Goal: Information Seeking & Learning: Check status

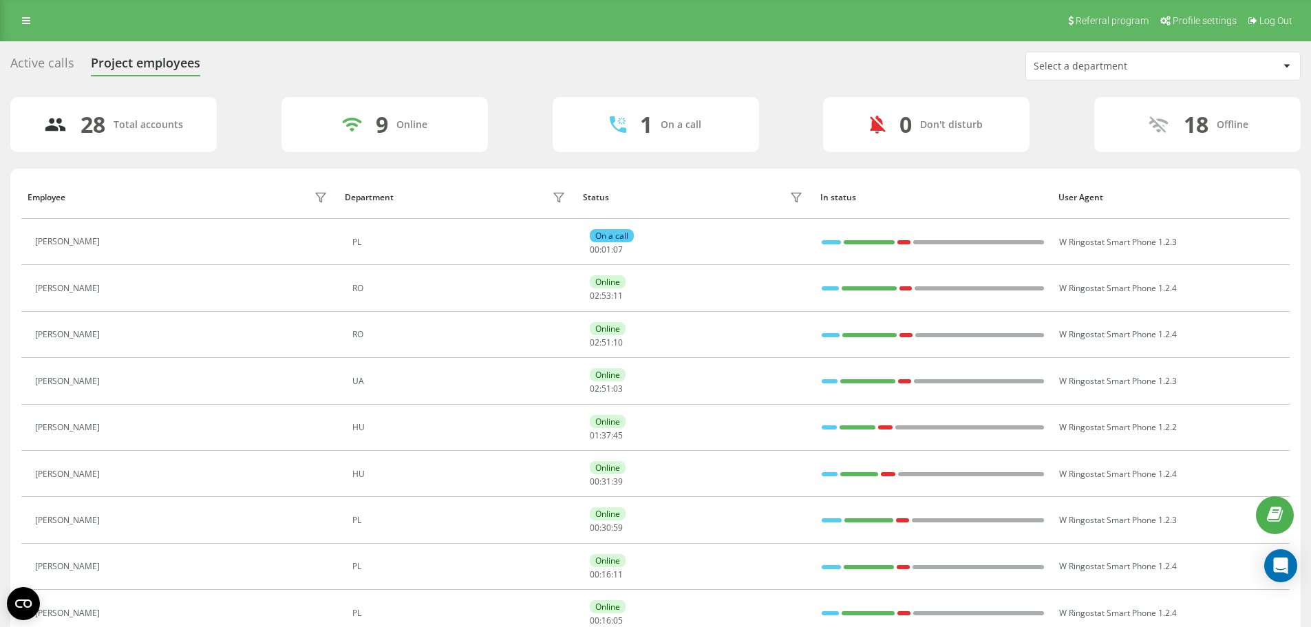
click at [27, 74] on div "Active calls" at bounding box center [42, 66] width 64 height 21
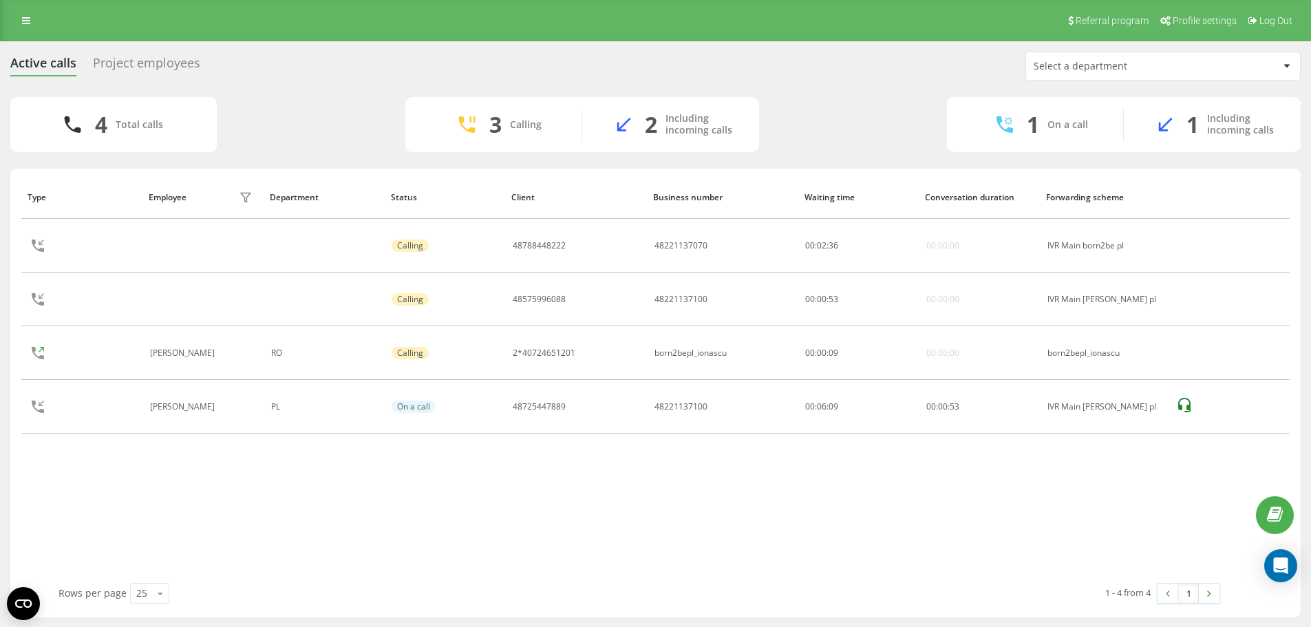
click at [108, 69] on div "Project employees" at bounding box center [146, 66] width 107 height 21
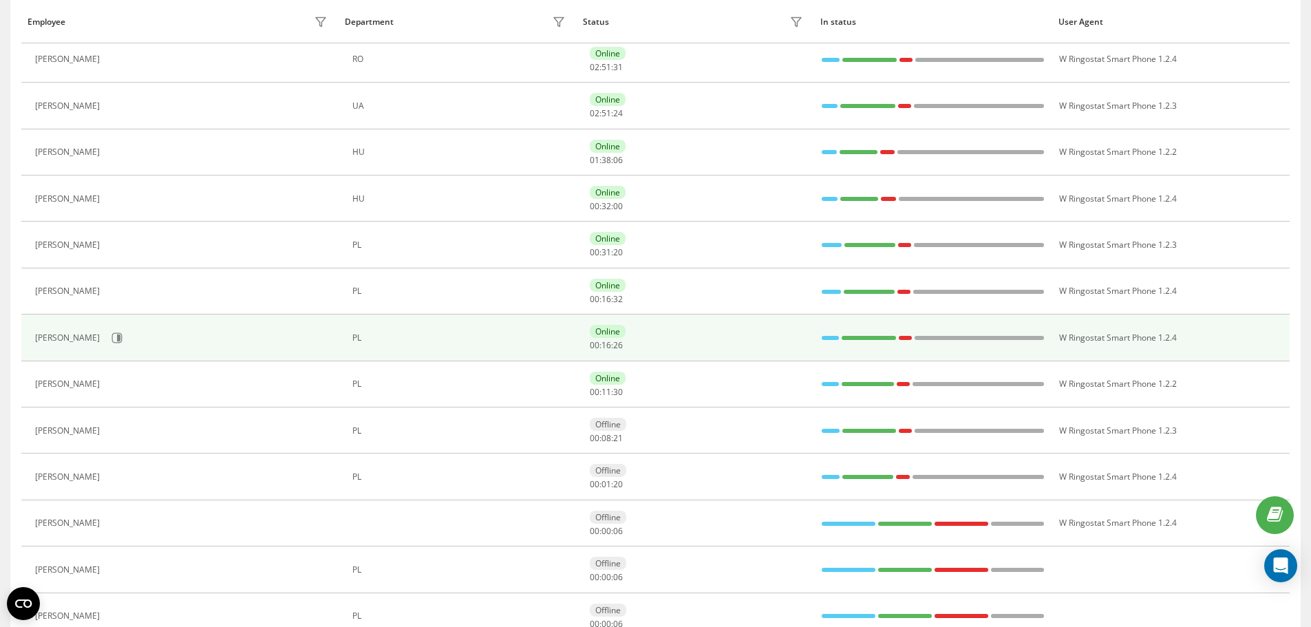
scroll to position [344, 0]
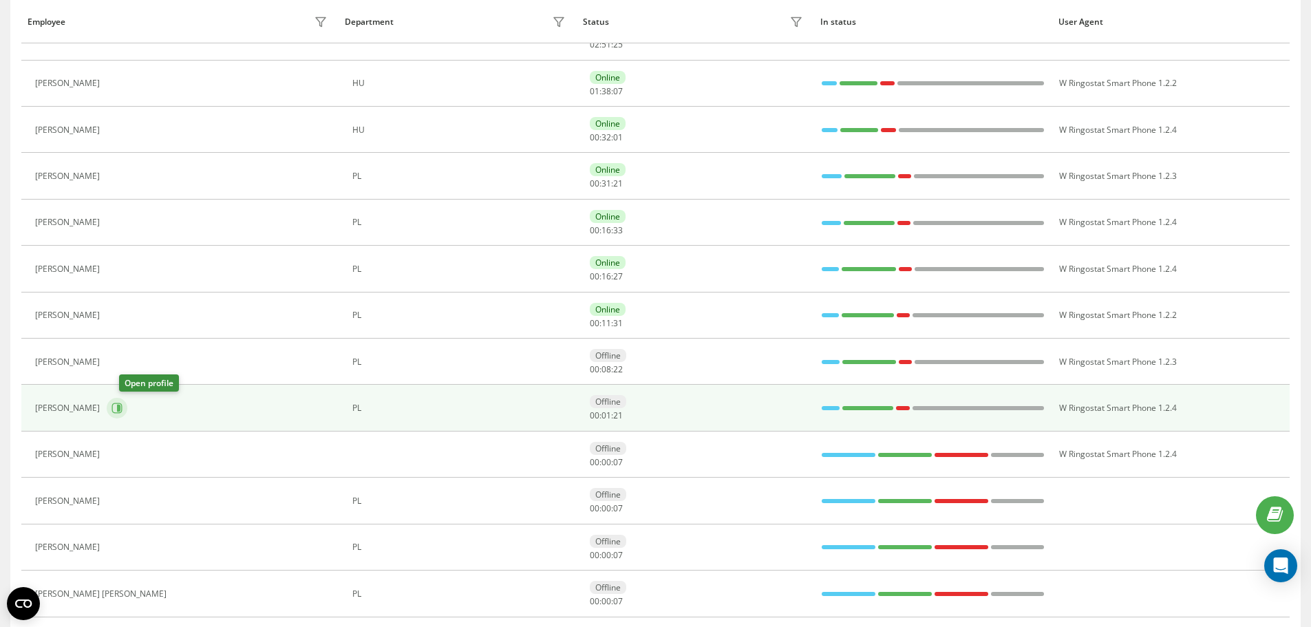
click at [122, 408] on icon at bounding box center [116, 407] width 11 height 11
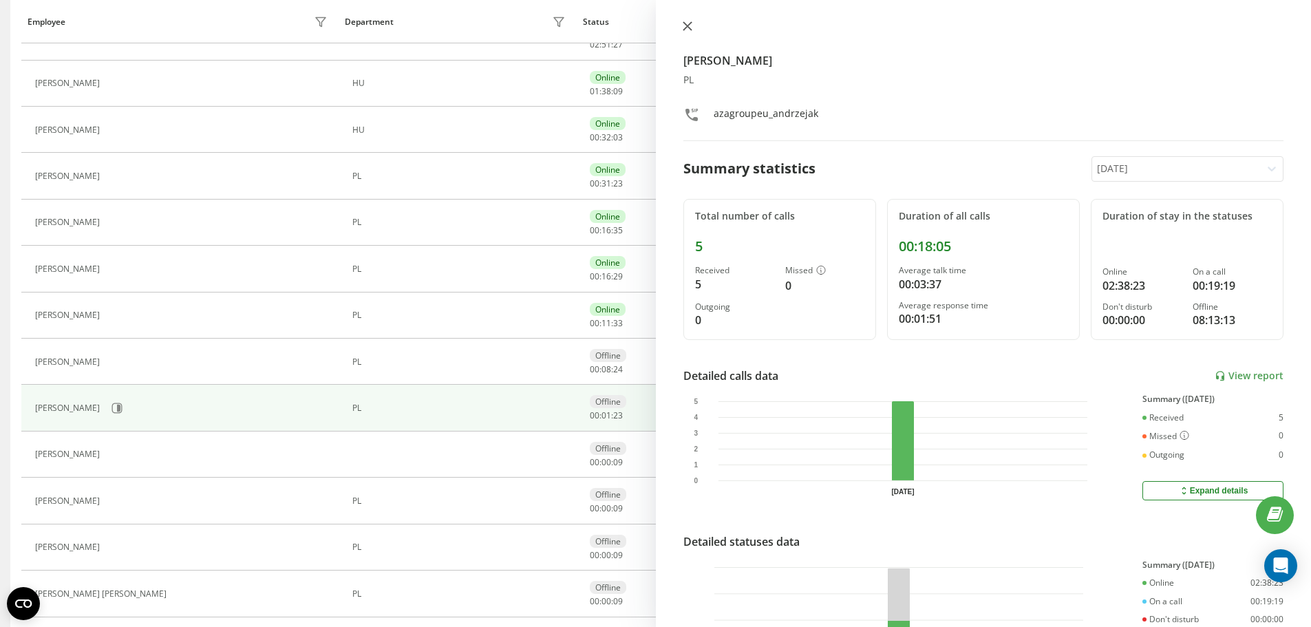
click at [687, 24] on icon at bounding box center [687, 26] width 10 height 10
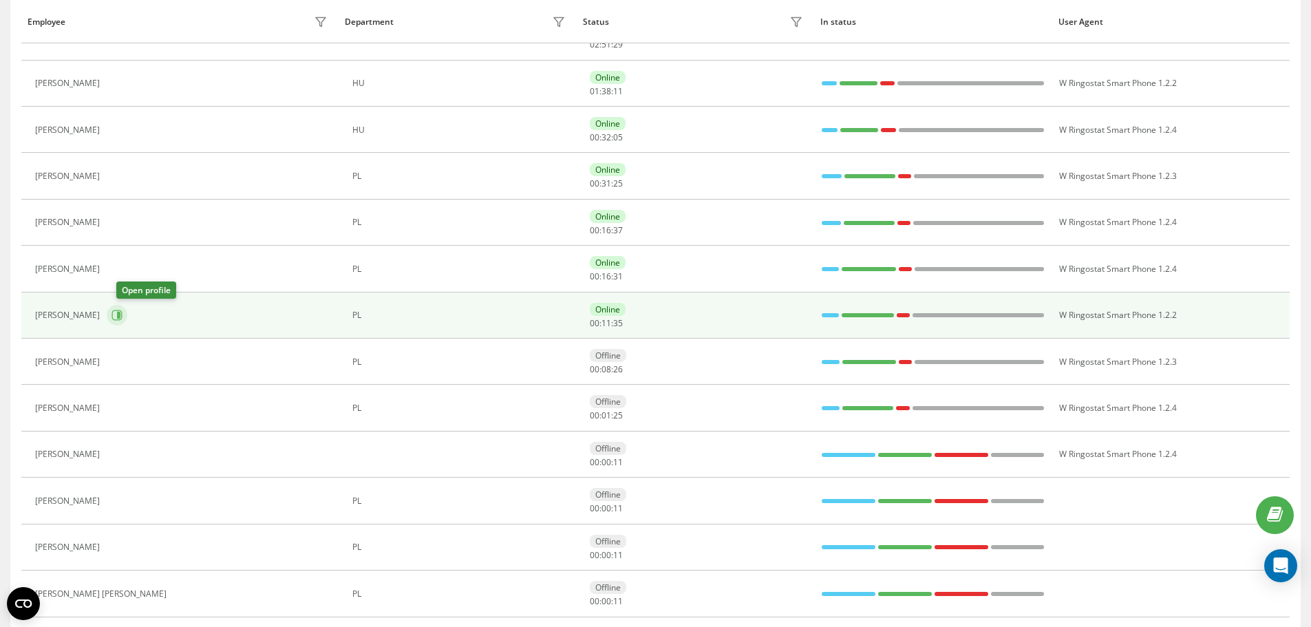
click at [123, 308] on button at bounding box center [117, 315] width 21 height 21
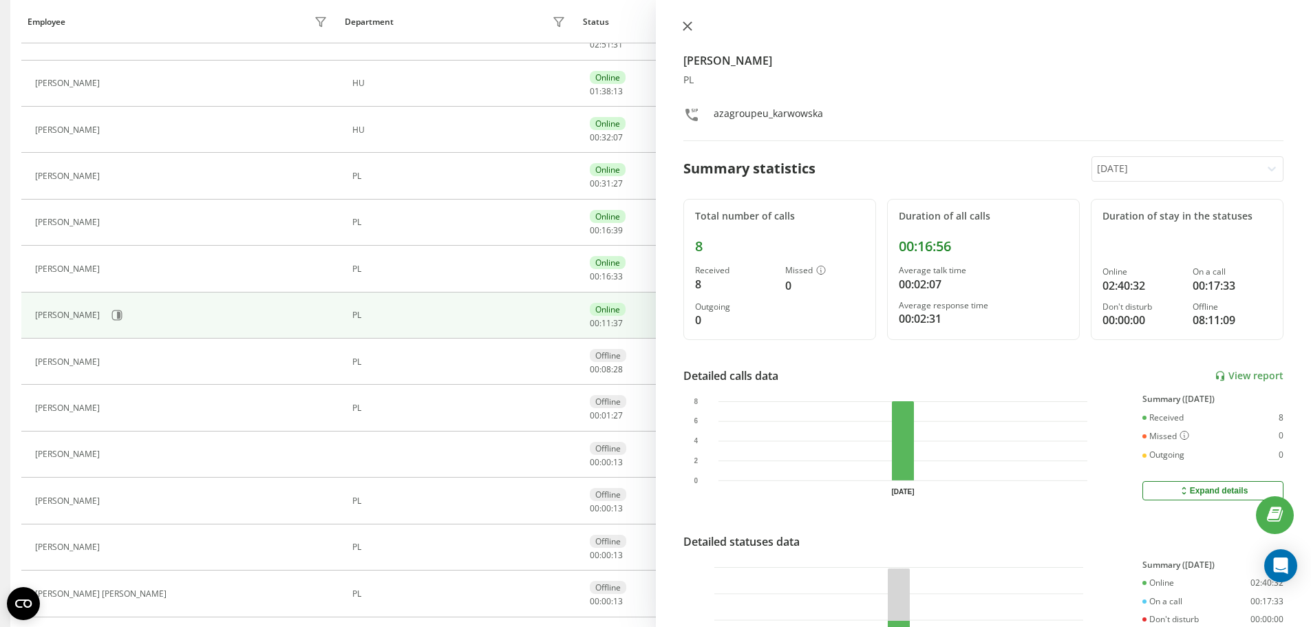
click at [686, 25] on icon at bounding box center [686, 26] width 8 height 8
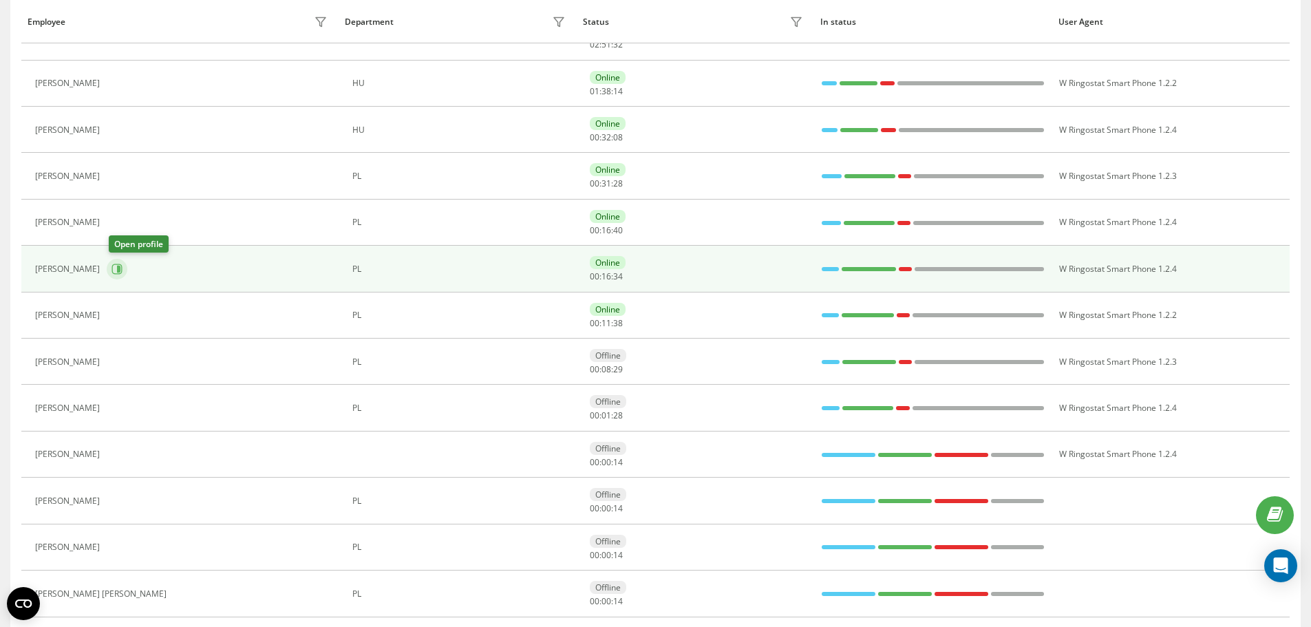
click at [120, 269] on icon at bounding box center [118, 269] width 3 height 7
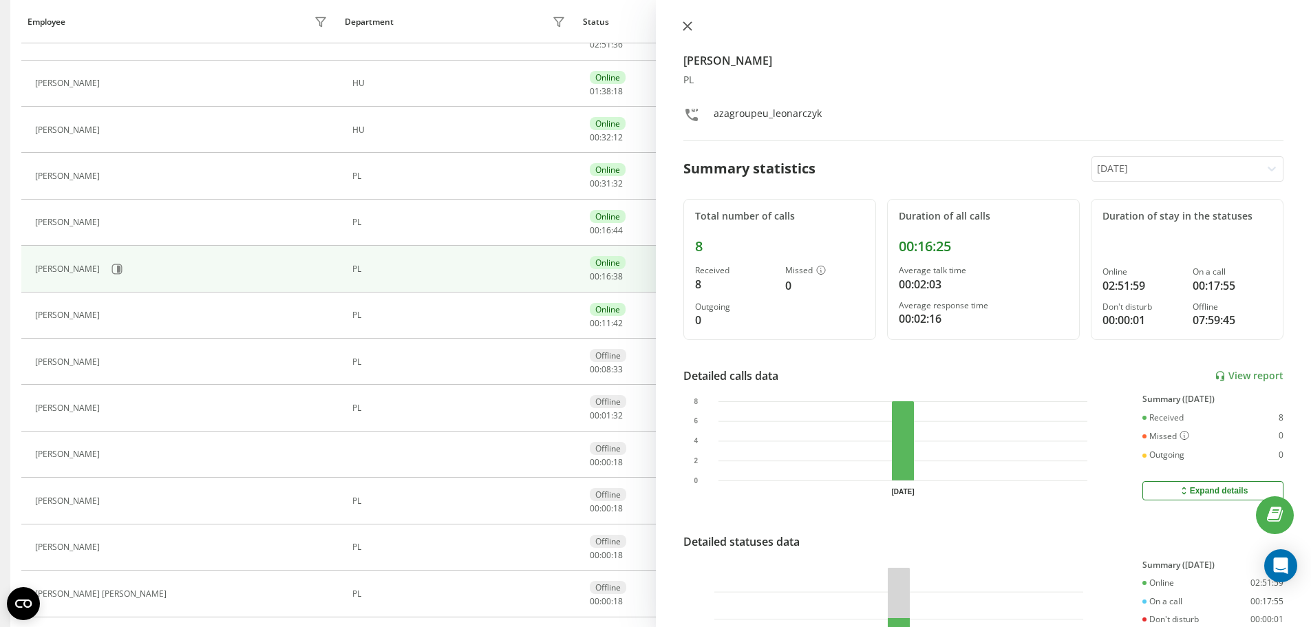
click at [685, 25] on icon at bounding box center [687, 26] width 10 height 10
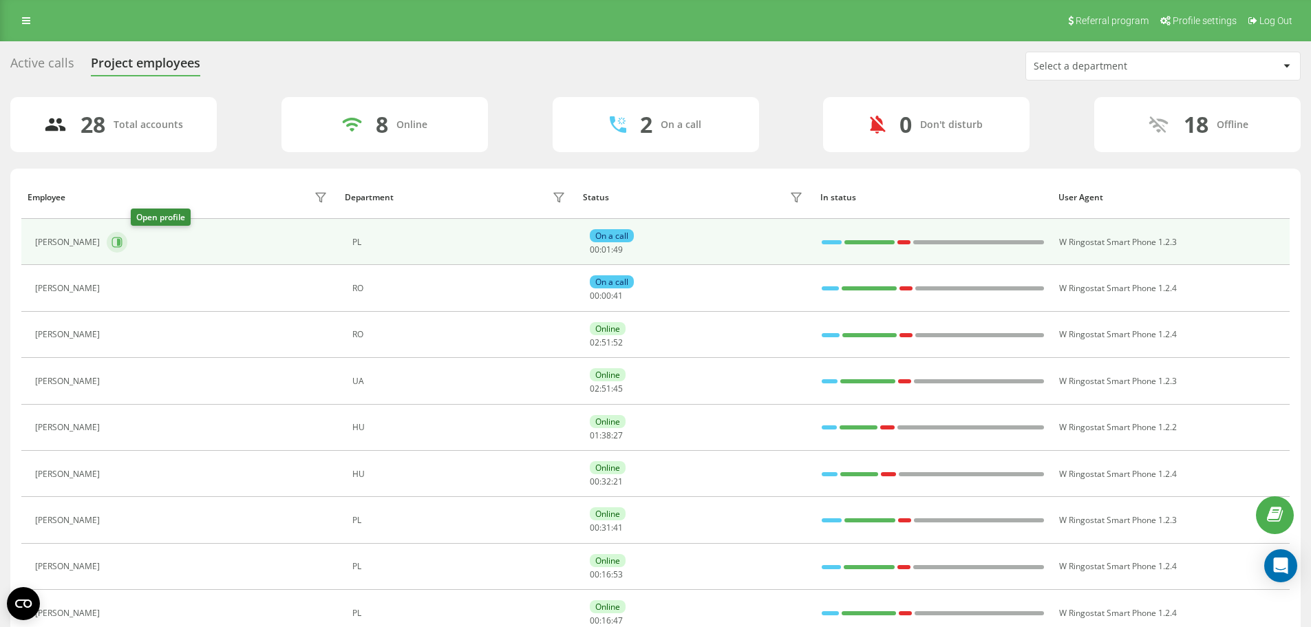
click at [122, 239] on icon at bounding box center [116, 242] width 11 height 11
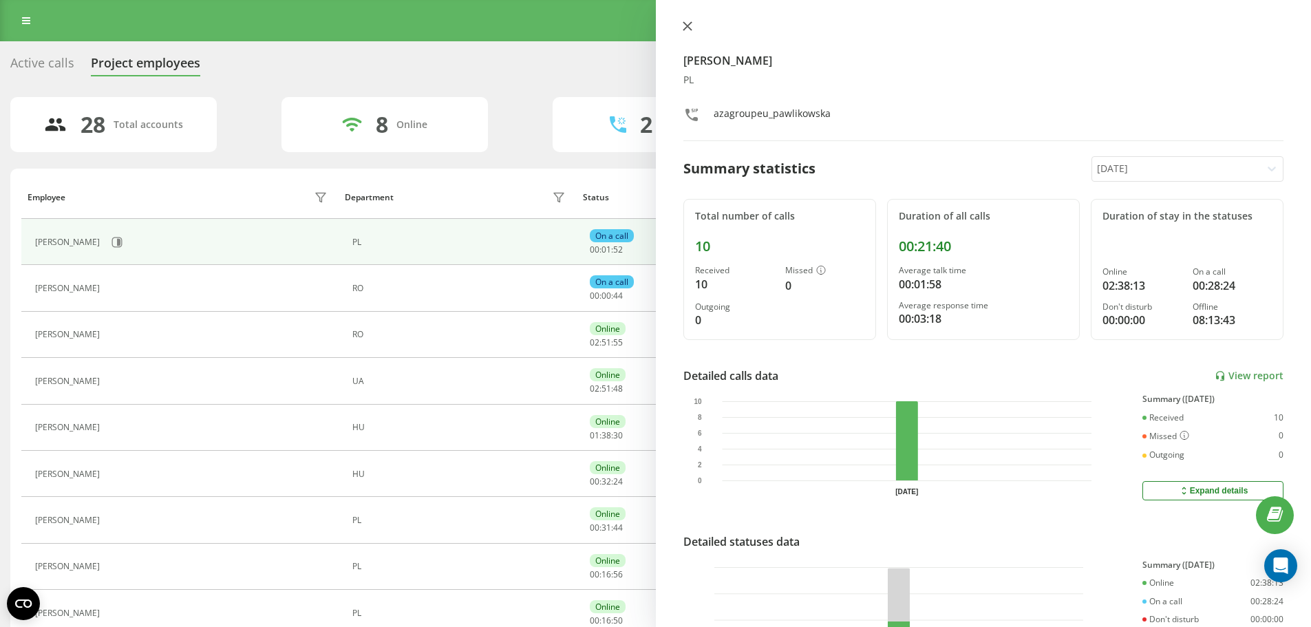
click at [685, 30] on icon at bounding box center [687, 26] width 10 height 10
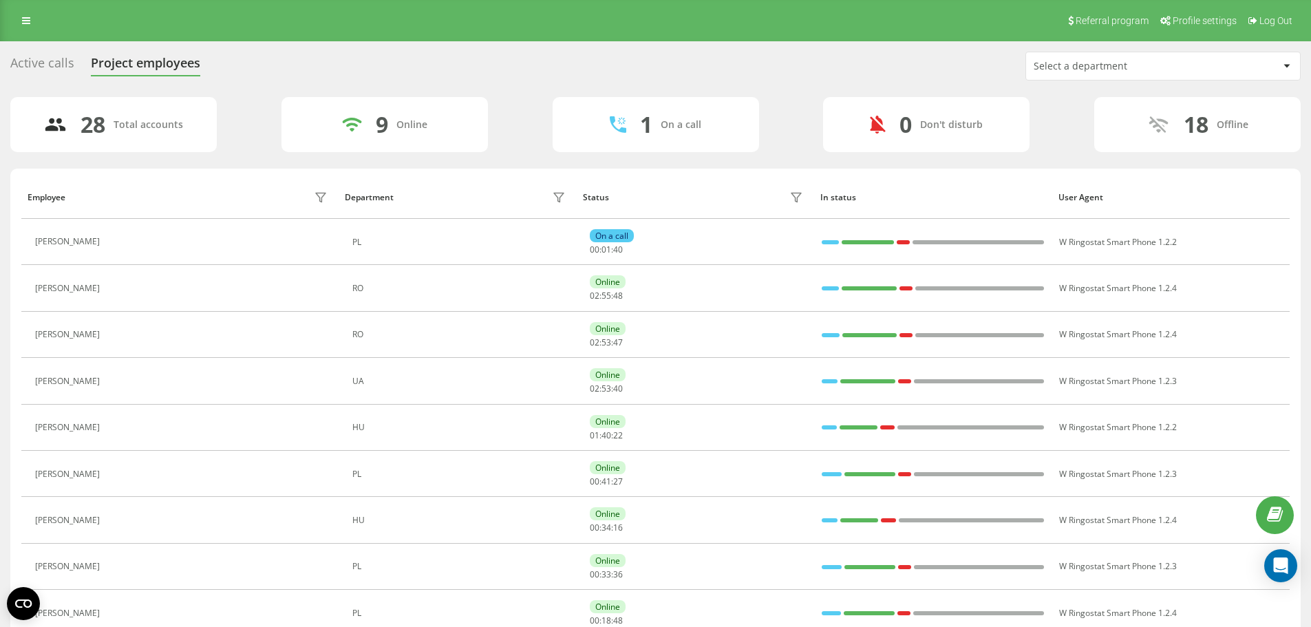
click at [15, 65] on div "Active calls" at bounding box center [42, 66] width 64 height 21
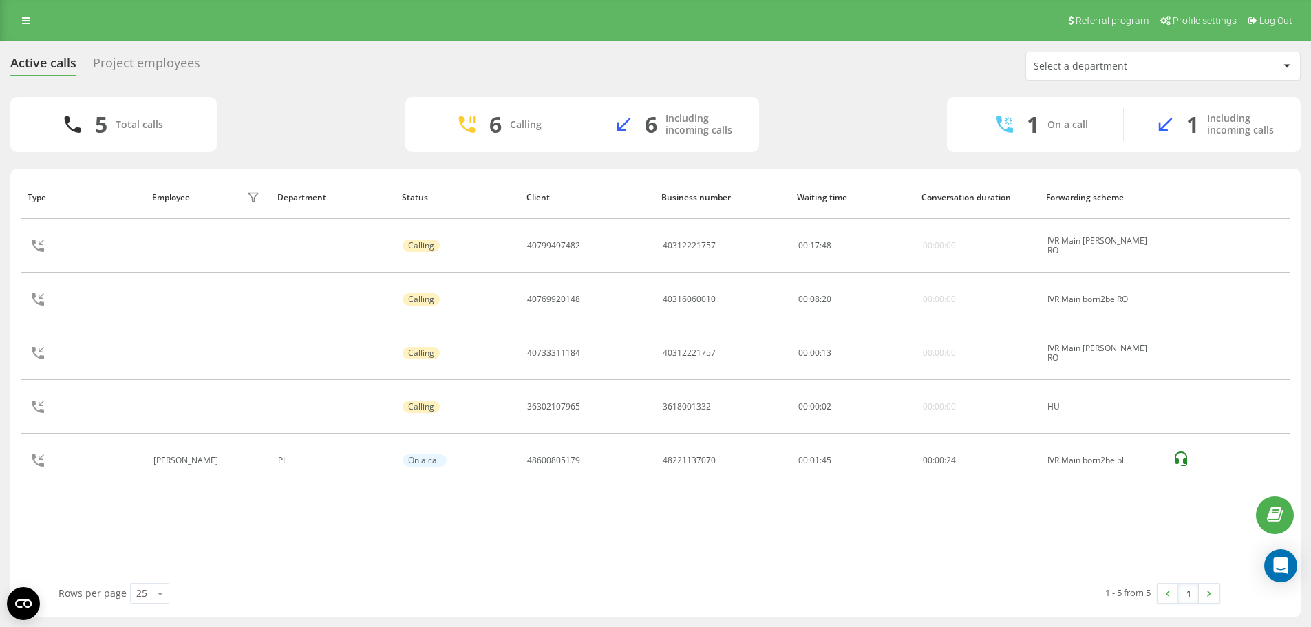
click at [180, 62] on div "Project employees" at bounding box center [146, 66] width 107 height 21
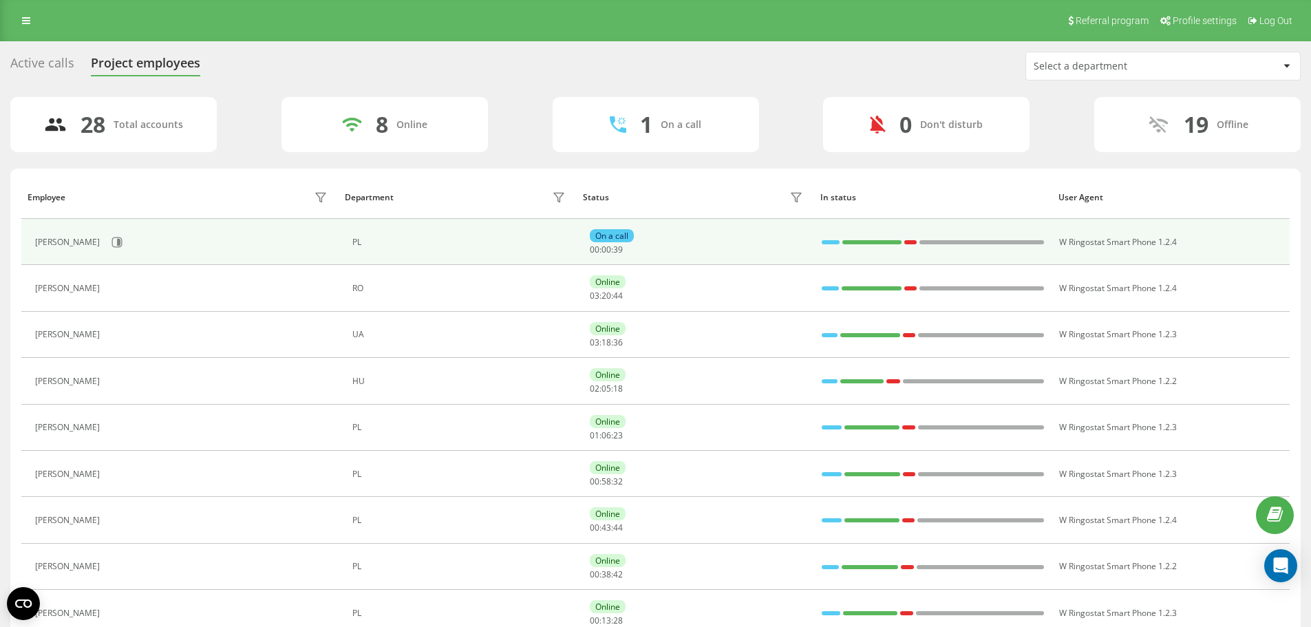
click at [127, 229] on td "[PERSON_NAME]" at bounding box center [179, 242] width 317 height 46
click at [118, 248] on button at bounding box center [117, 242] width 21 height 21
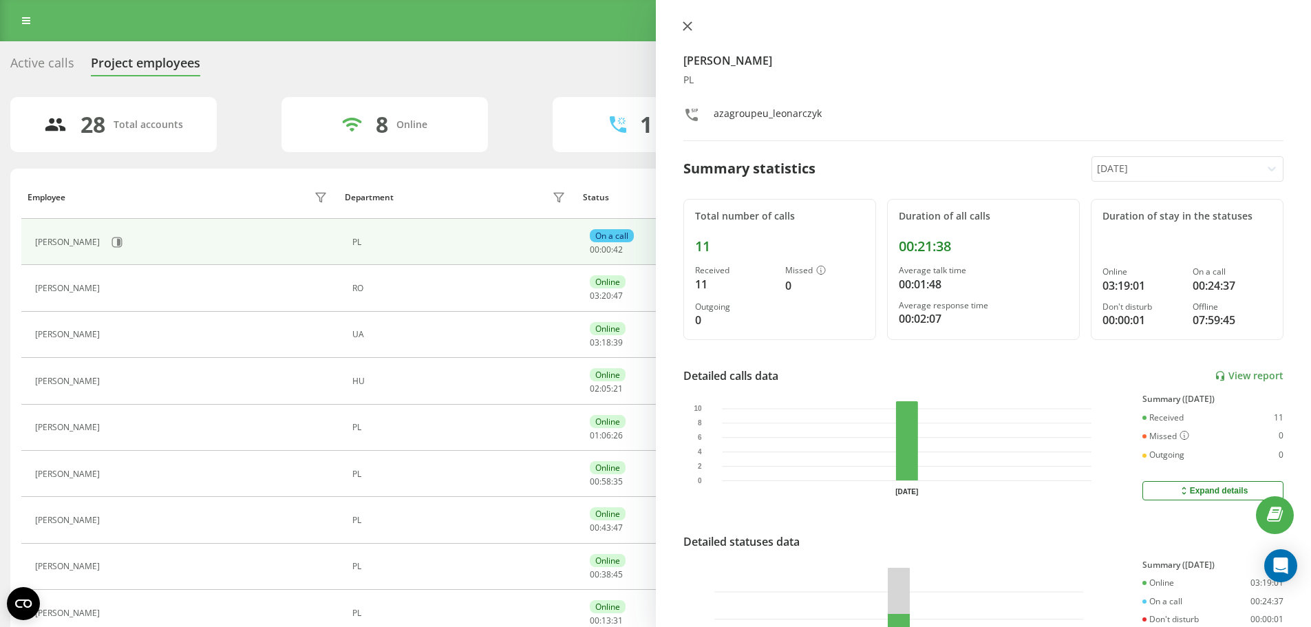
click at [687, 28] on icon at bounding box center [687, 26] width 10 height 10
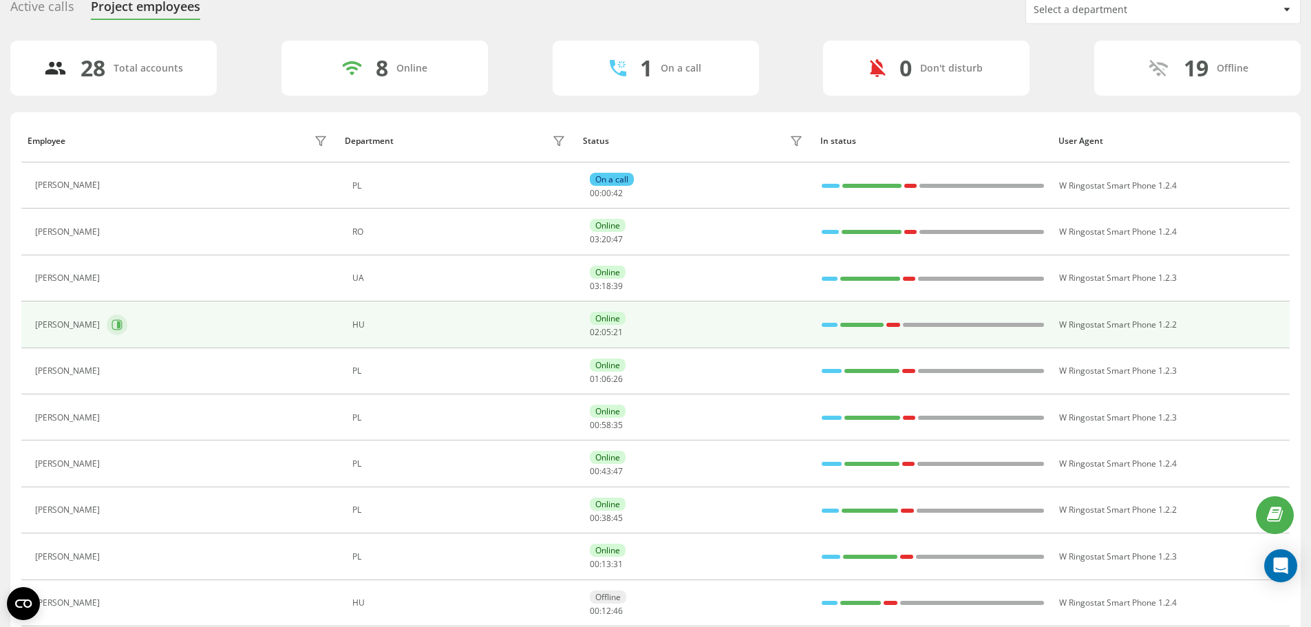
scroll to position [138, 0]
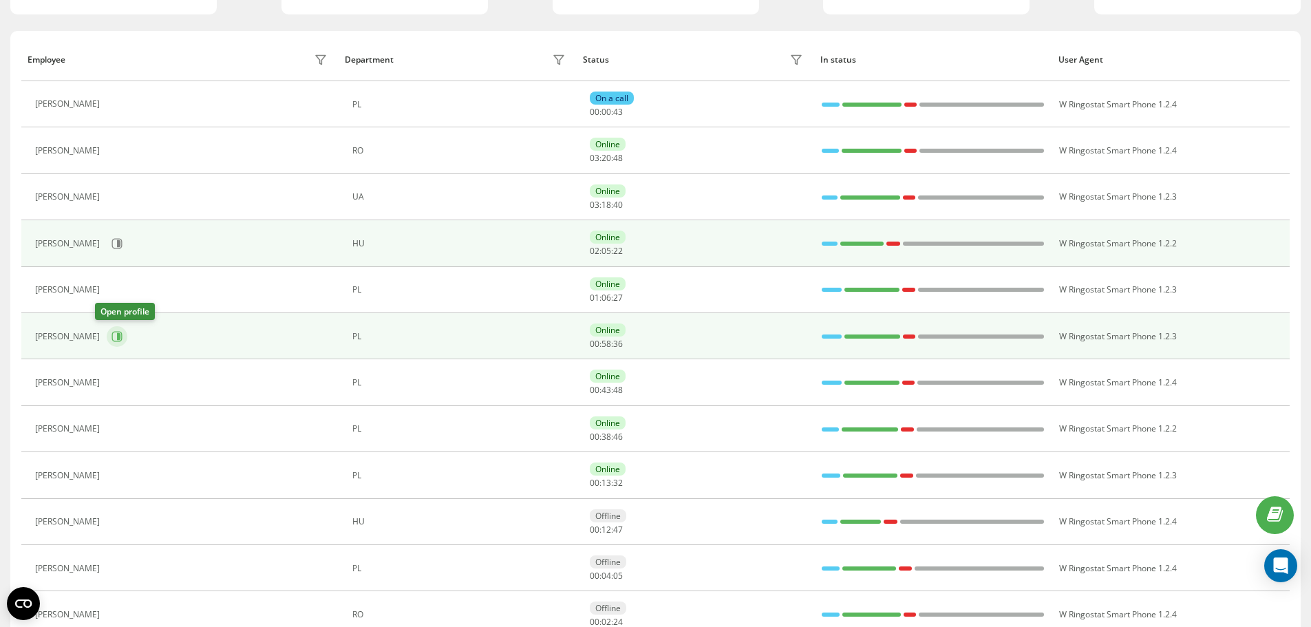
click at [117, 336] on icon at bounding box center [118, 336] width 3 height 7
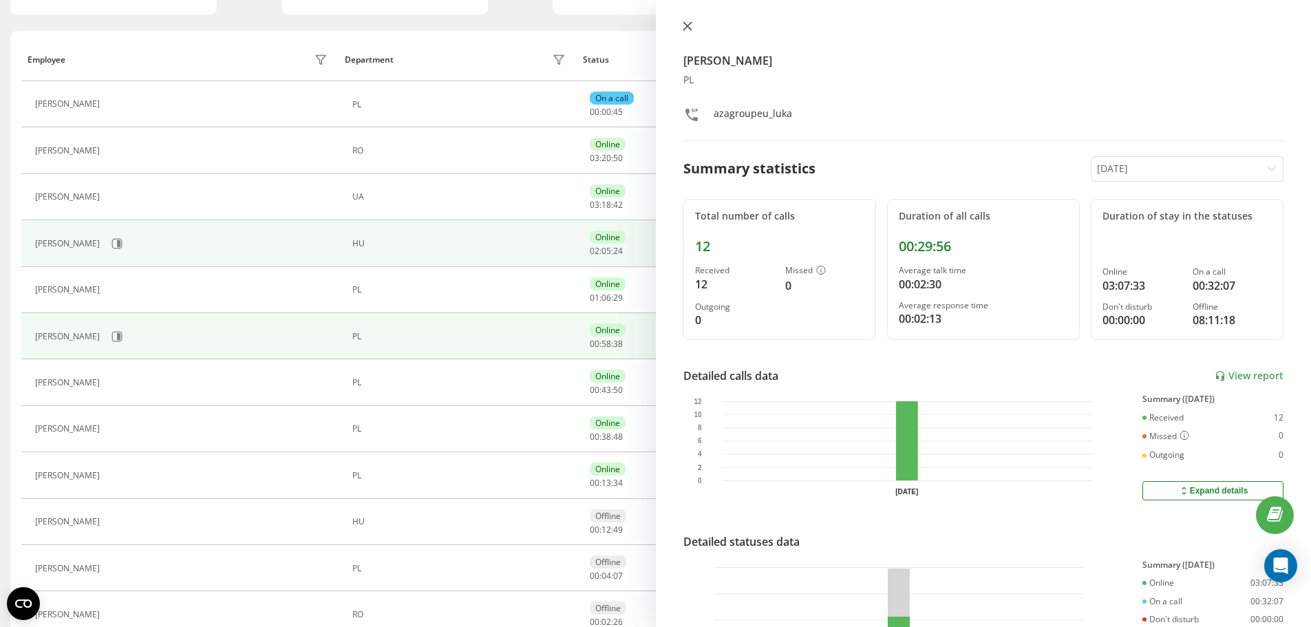
click at [679, 27] on button at bounding box center [687, 27] width 18 height 13
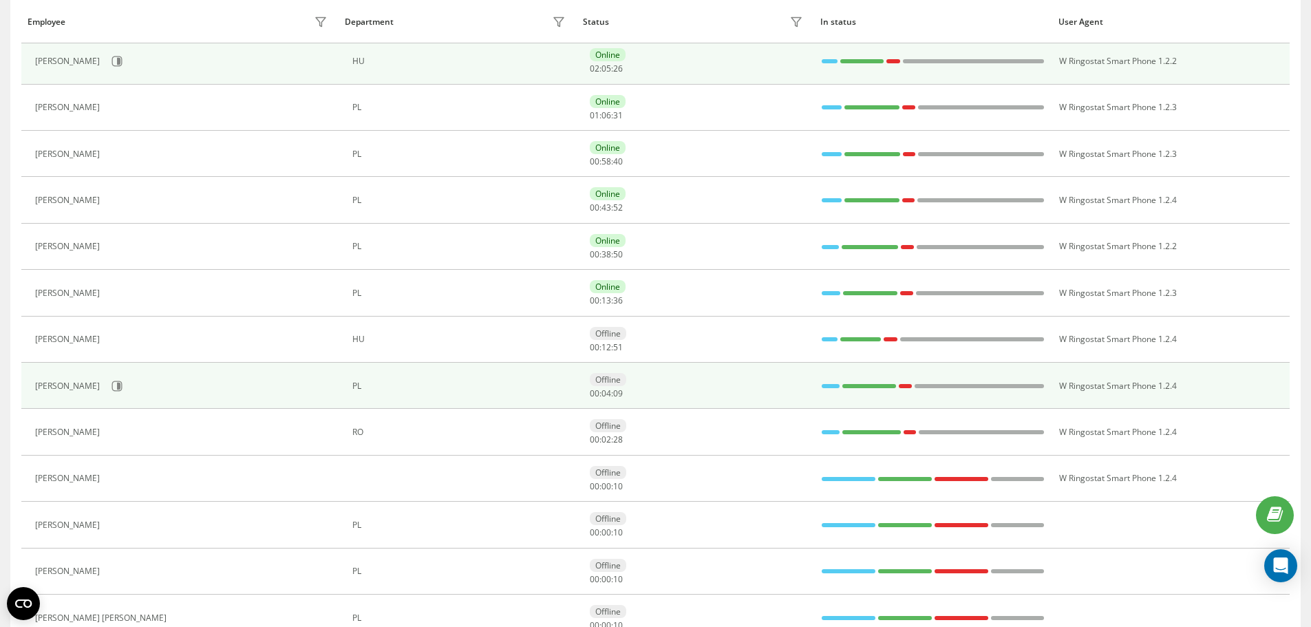
scroll to position [344, 0]
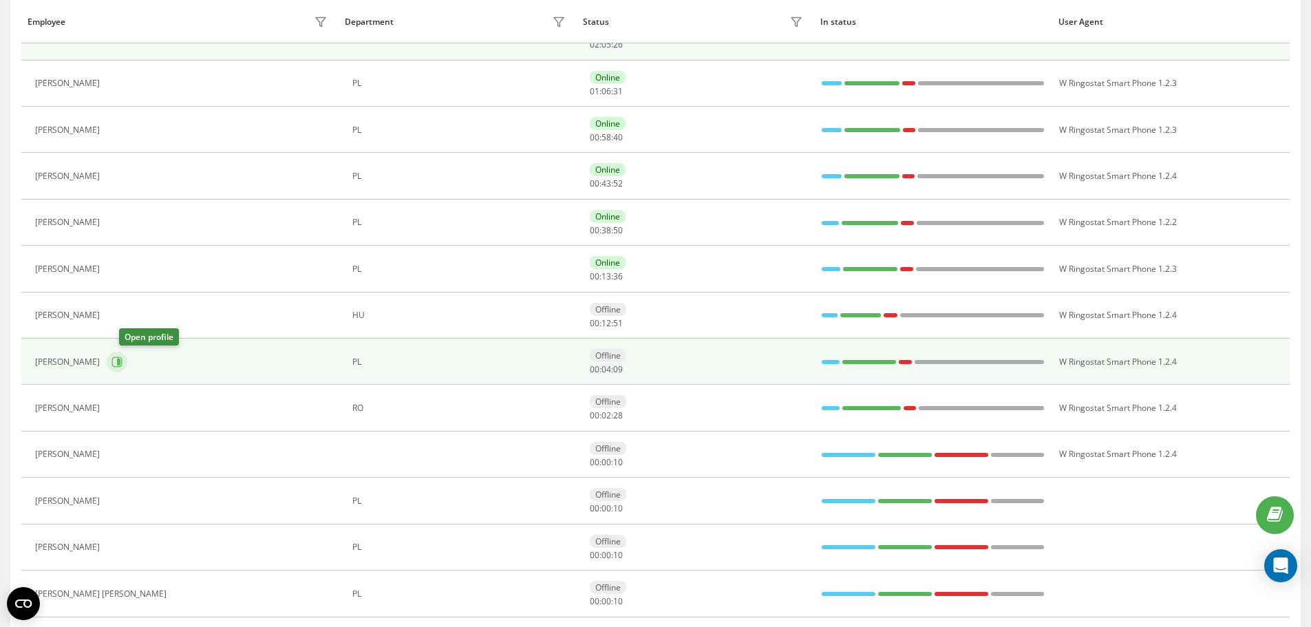
click at [120, 364] on icon at bounding box center [118, 361] width 3 height 7
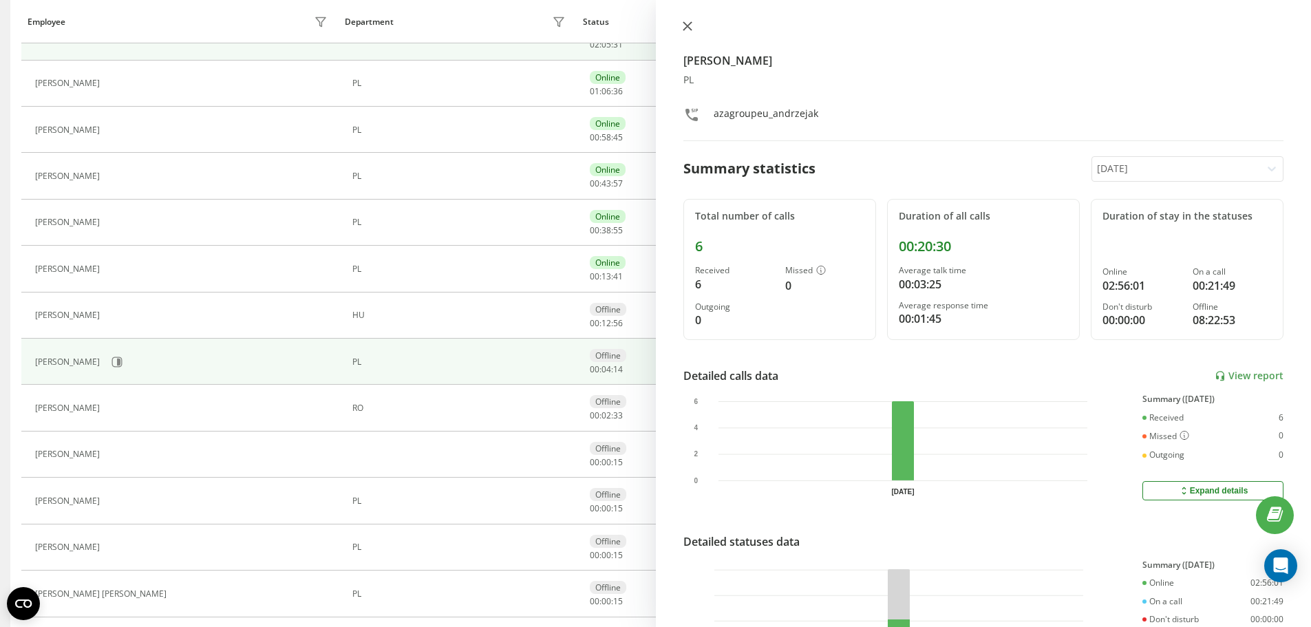
click at [688, 31] on button at bounding box center [687, 27] width 18 height 13
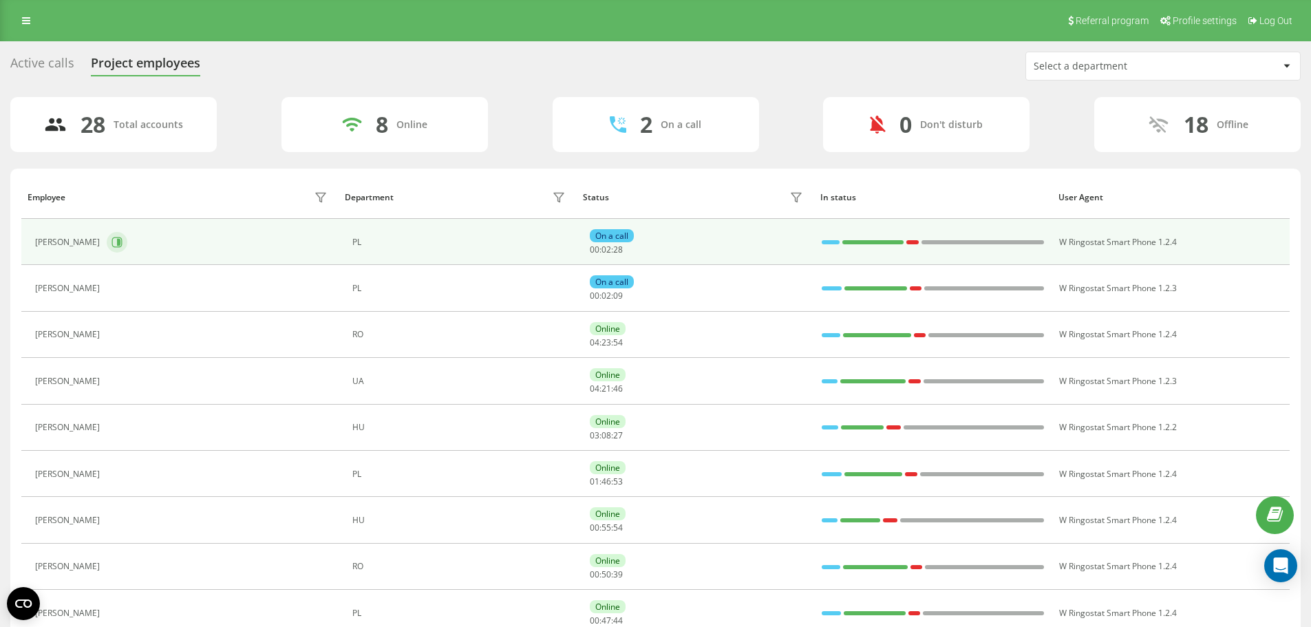
click at [122, 242] on icon at bounding box center [116, 242] width 11 height 11
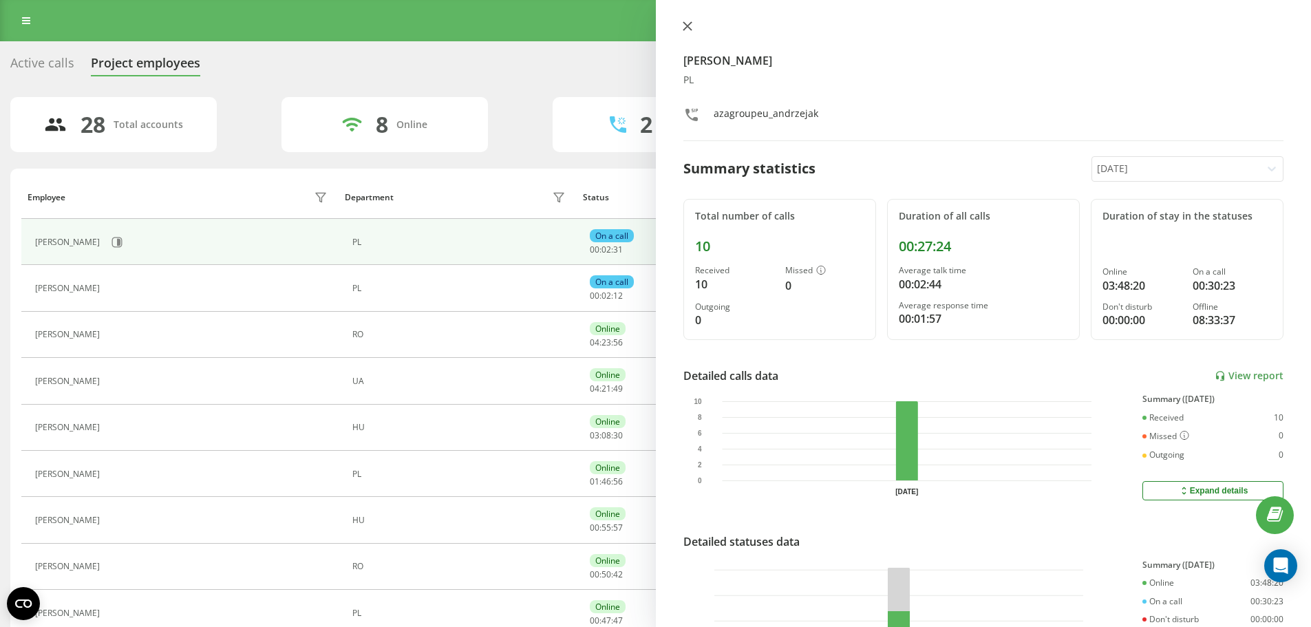
click at [693, 25] on button at bounding box center [687, 27] width 18 height 13
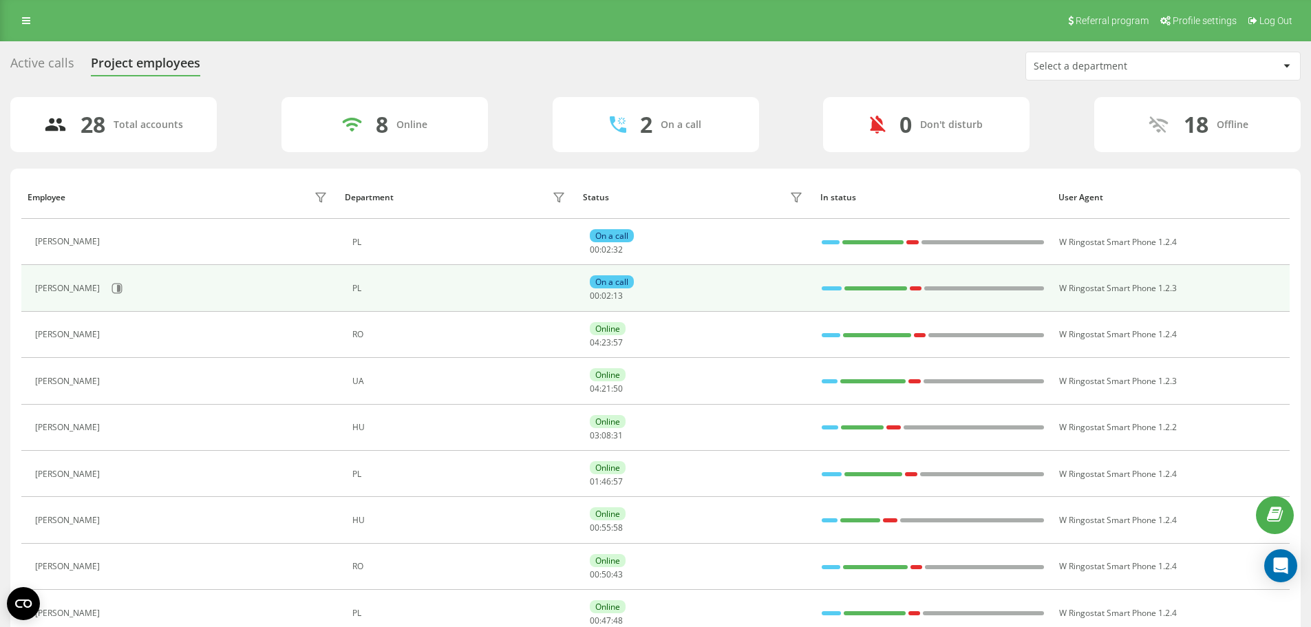
click at [153, 287] on div "Katarzyna Pawlikowska" at bounding box center [183, 288] width 296 height 23
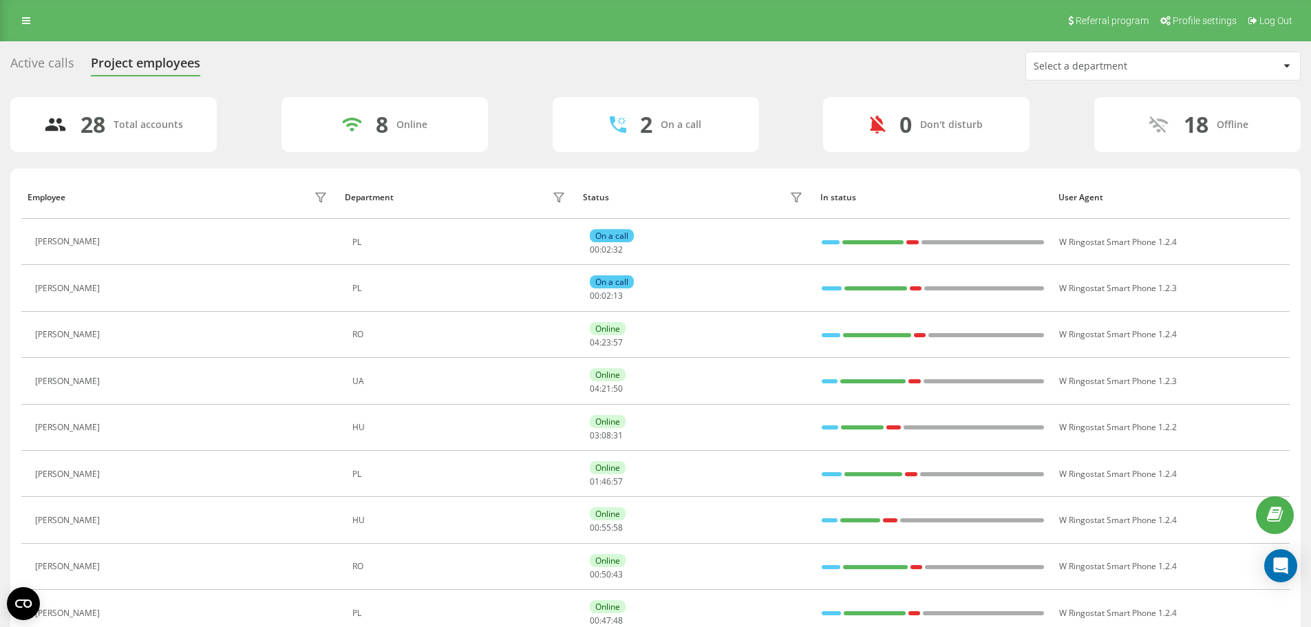
click at [123, 290] on button at bounding box center [115, 289] width 17 height 19
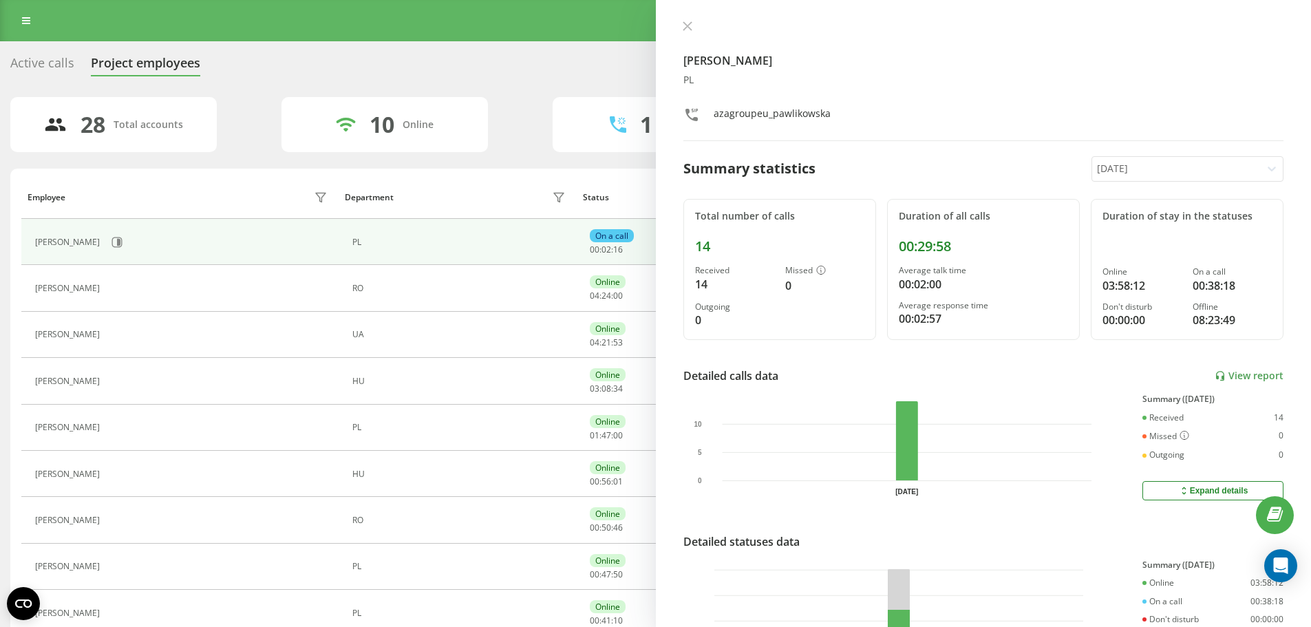
click at [685, 35] on div "Katarzyna Pawlikowska PL azagroupeu_pawlikowska" at bounding box center [983, 81] width 601 height 120
click at [687, 26] on icon at bounding box center [686, 26] width 8 height 8
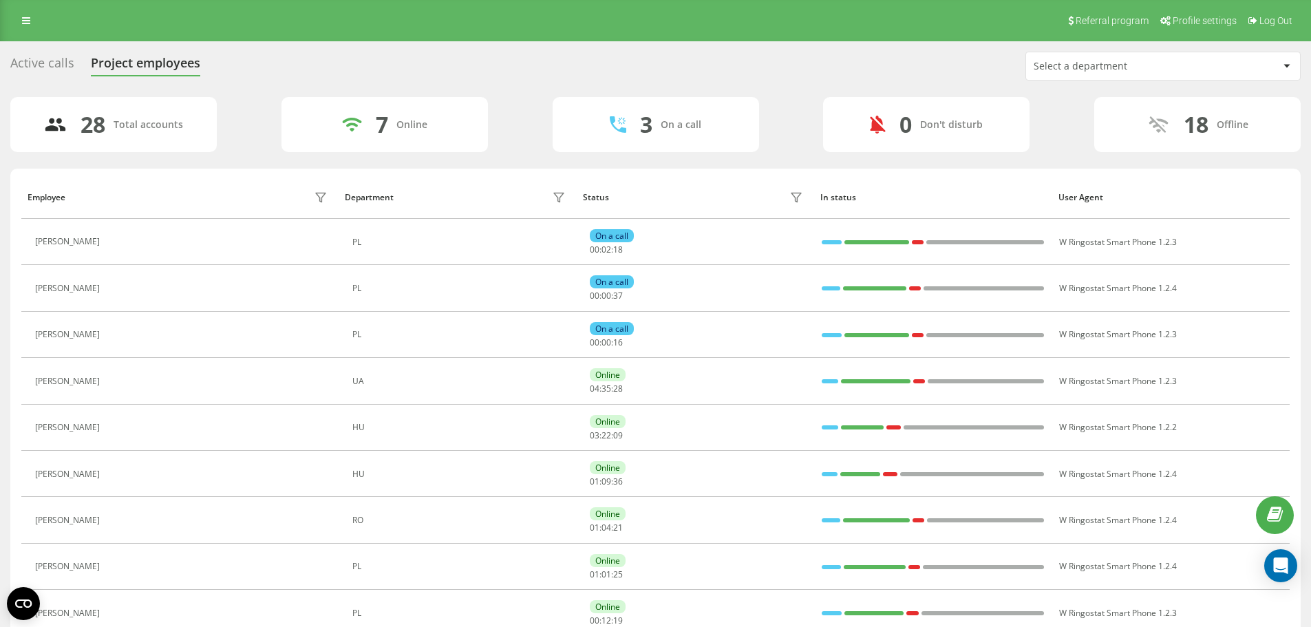
click at [47, 52] on div "Active calls Project employees Select a department" at bounding box center [655, 66] width 1290 height 29
click at [47, 57] on div "Active calls" at bounding box center [42, 66] width 64 height 21
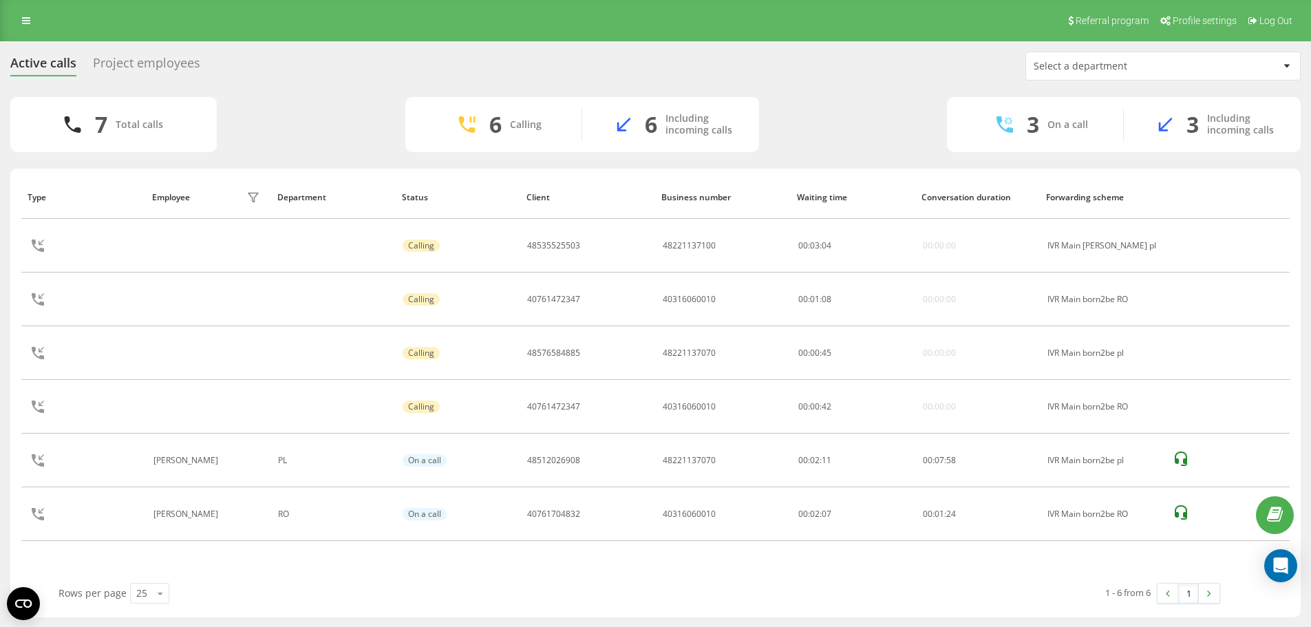
click at [193, 62] on div "Project employees" at bounding box center [146, 66] width 107 height 21
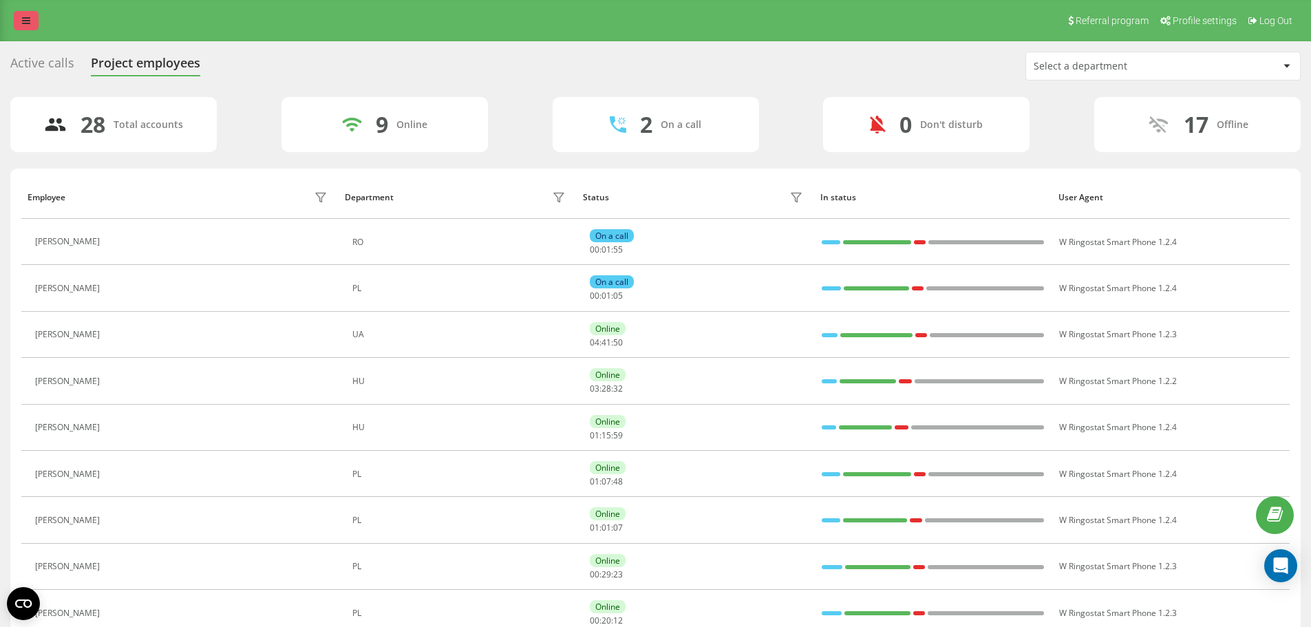
click at [28, 24] on icon at bounding box center [26, 21] width 8 height 10
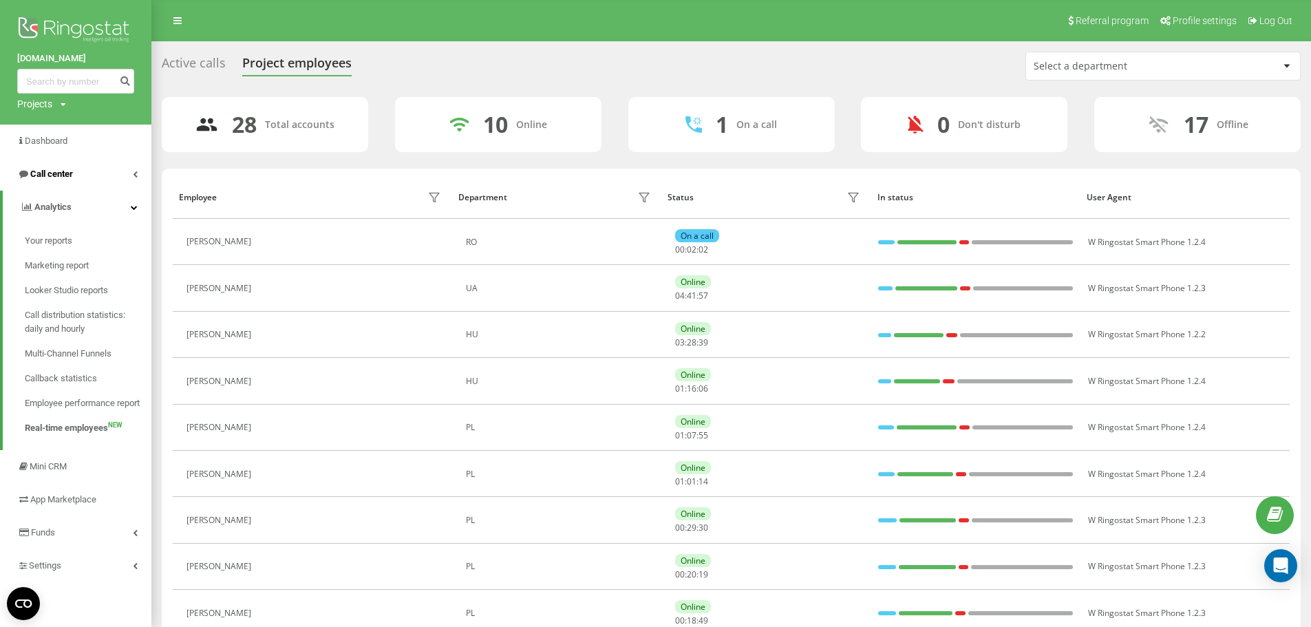
click at [84, 177] on link "Call center" at bounding box center [75, 174] width 151 height 33
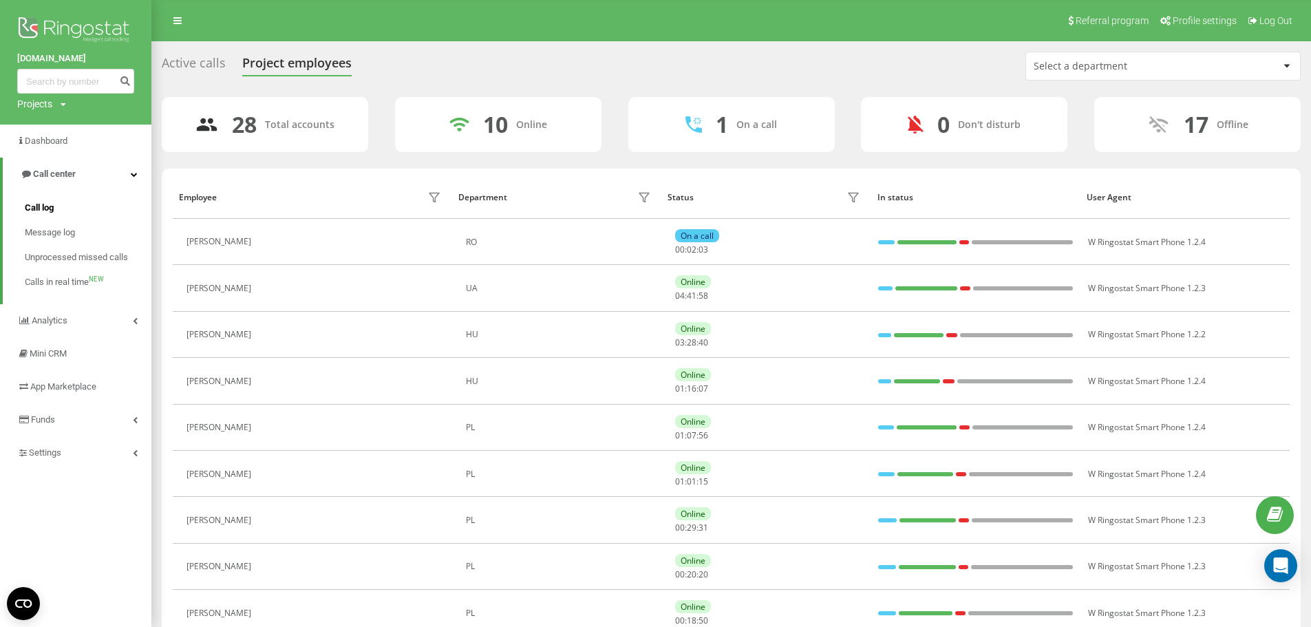
click at [80, 202] on link "Call log" at bounding box center [88, 207] width 127 height 25
click at [41, 212] on span "Call log" at bounding box center [39, 208] width 29 height 14
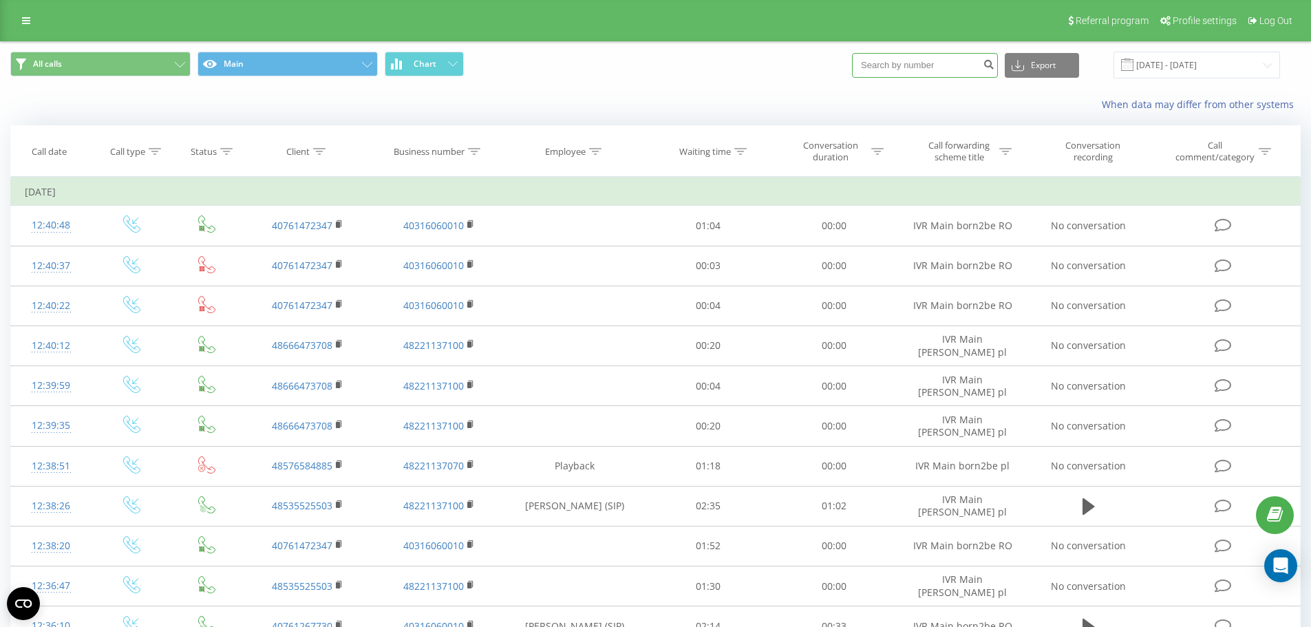
click at [927, 63] on input at bounding box center [925, 65] width 146 height 25
paste input "58138240"
click at [931, 63] on input "58138240" at bounding box center [925, 65] width 146 height 25
paste input "48501626297"
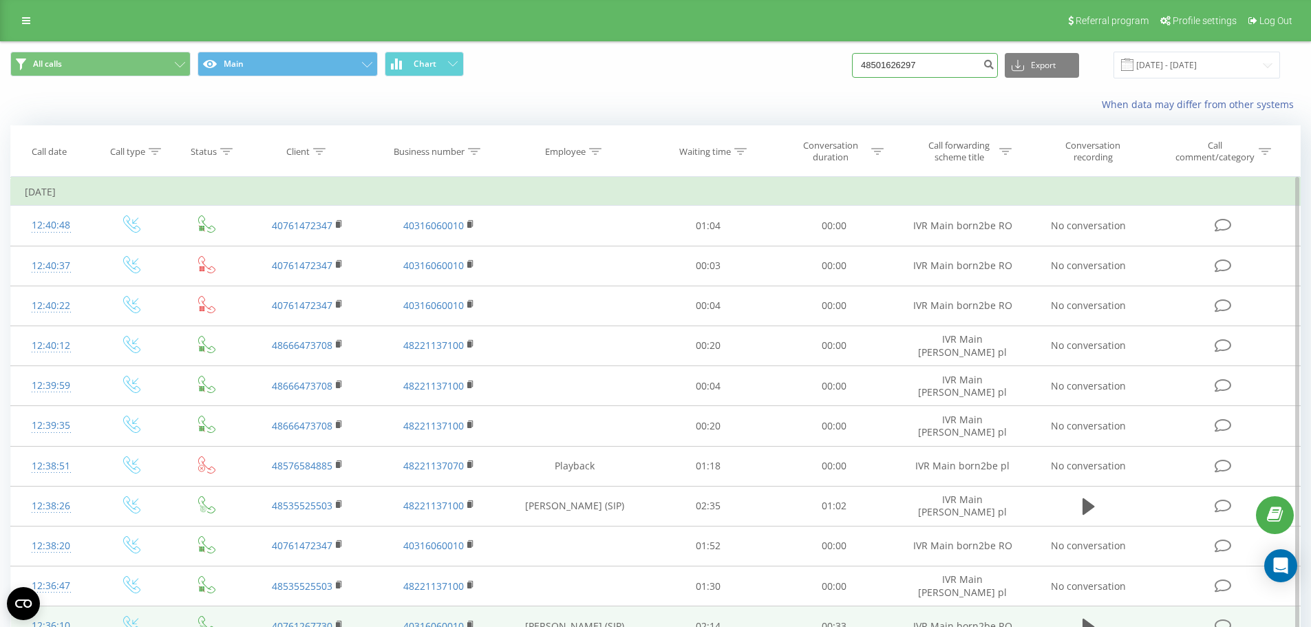
type input "48501626297"
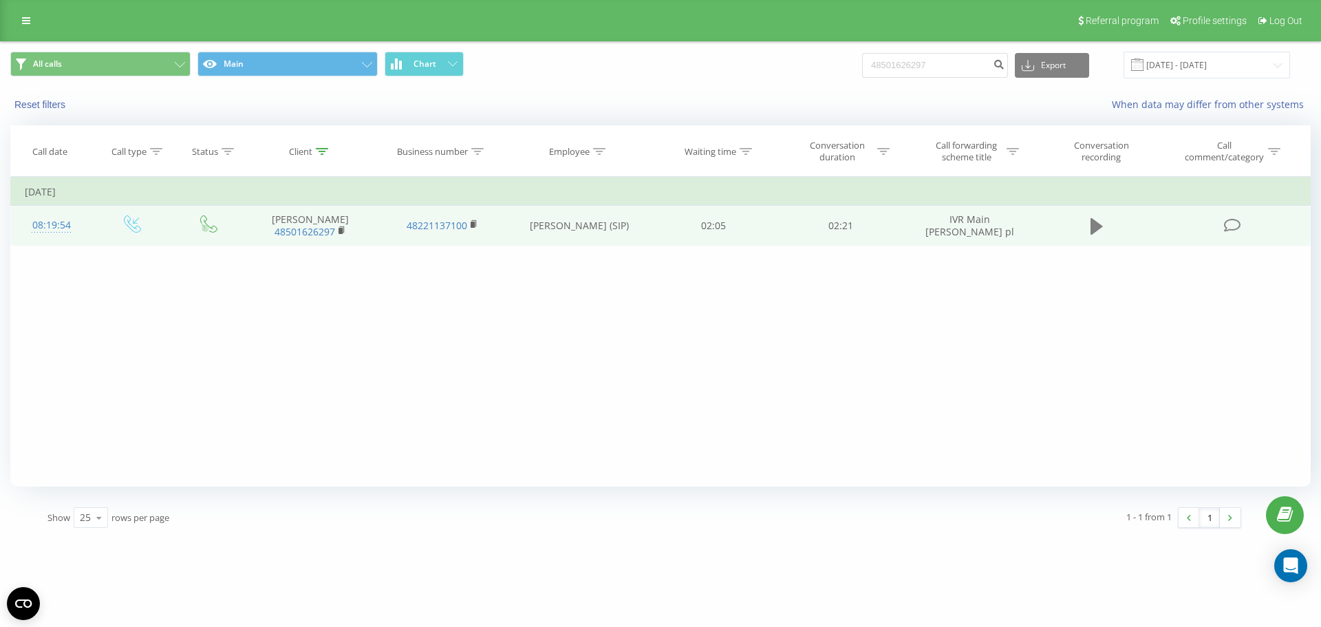
click at [1094, 231] on icon at bounding box center [1096, 226] width 12 height 17
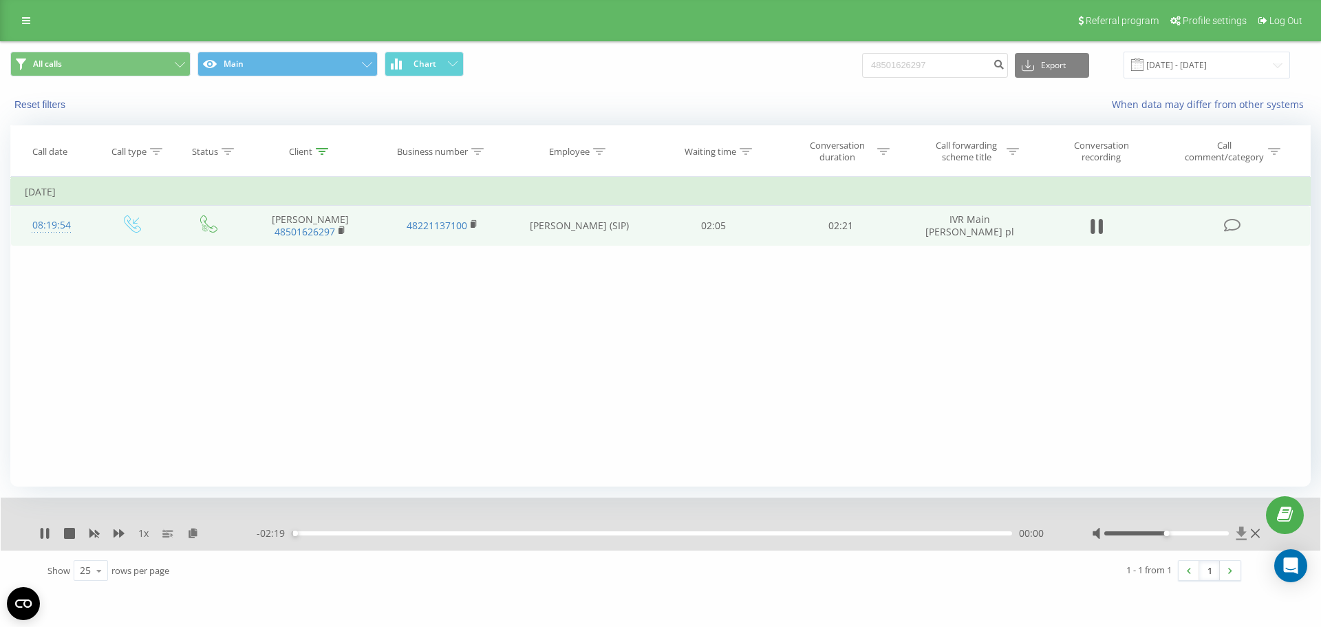
click at [1242, 533] on icon at bounding box center [1241, 532] width 10 height 13
click at [119, 534] on icon at bounding box center [119, 533] width 11 height 11
click at [120, 537] on icon at bounding box center [119, 533] width 11 height 8
click at [201, 323] on div "Filter by condition Equal Enter value Cancel OK Filter by condition Equal Enter…" at bounding box center [660, 332] width 1300 height 310
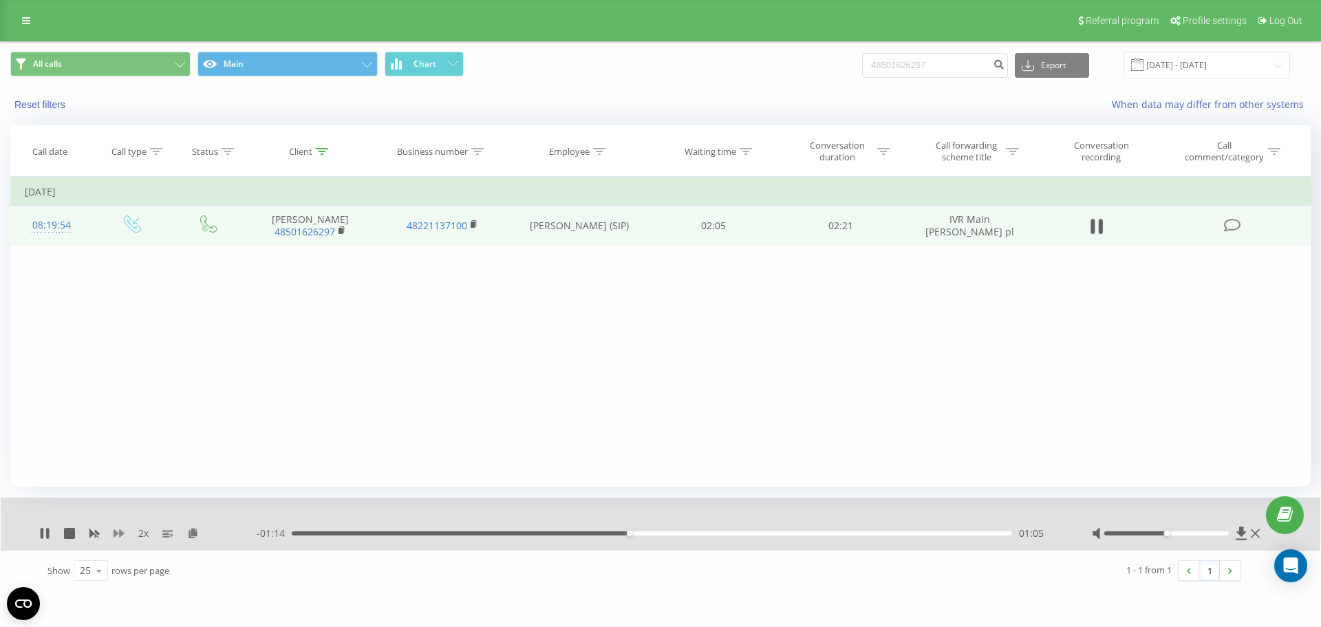
click at [118, 537] on icon at bounding box center [119, 533] width 11 height 11
click at [1091, 231] on icon at bounding box center [1096, 226] width 12 height 17
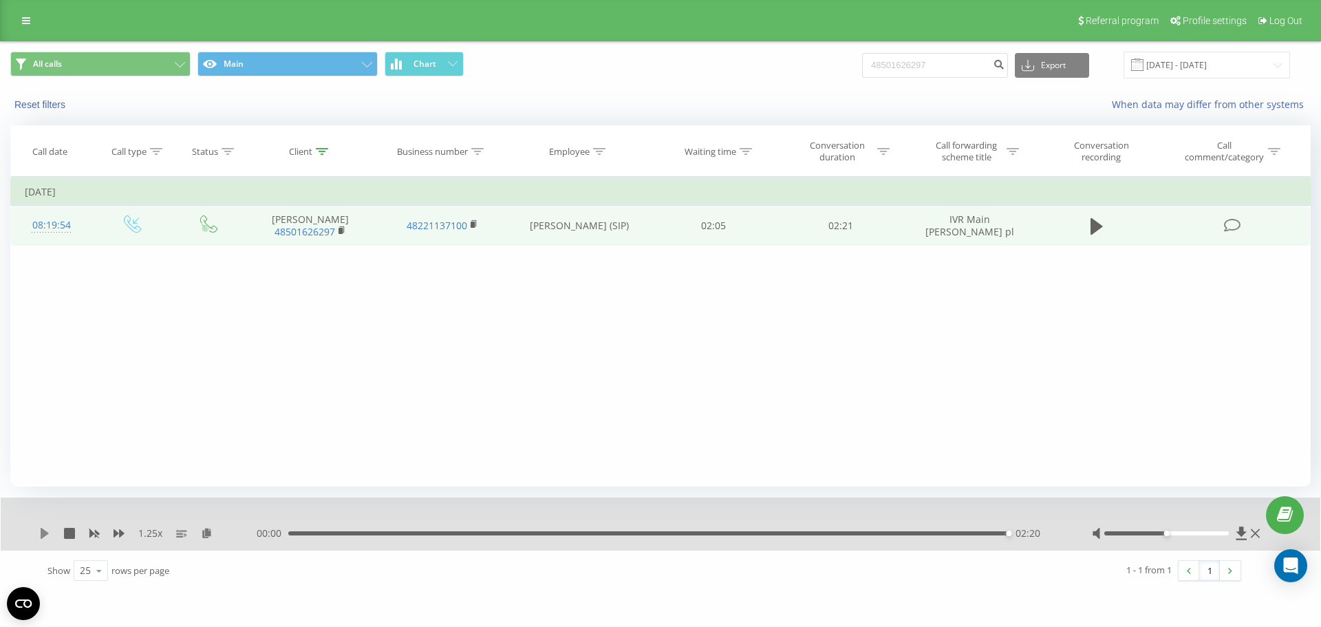
click at [41, 530] on icon at bounding box center [44, 533] width 11 height 11
click at [301, 534] on div "02:20" at bounding box center [648, 533] width 720 height 4
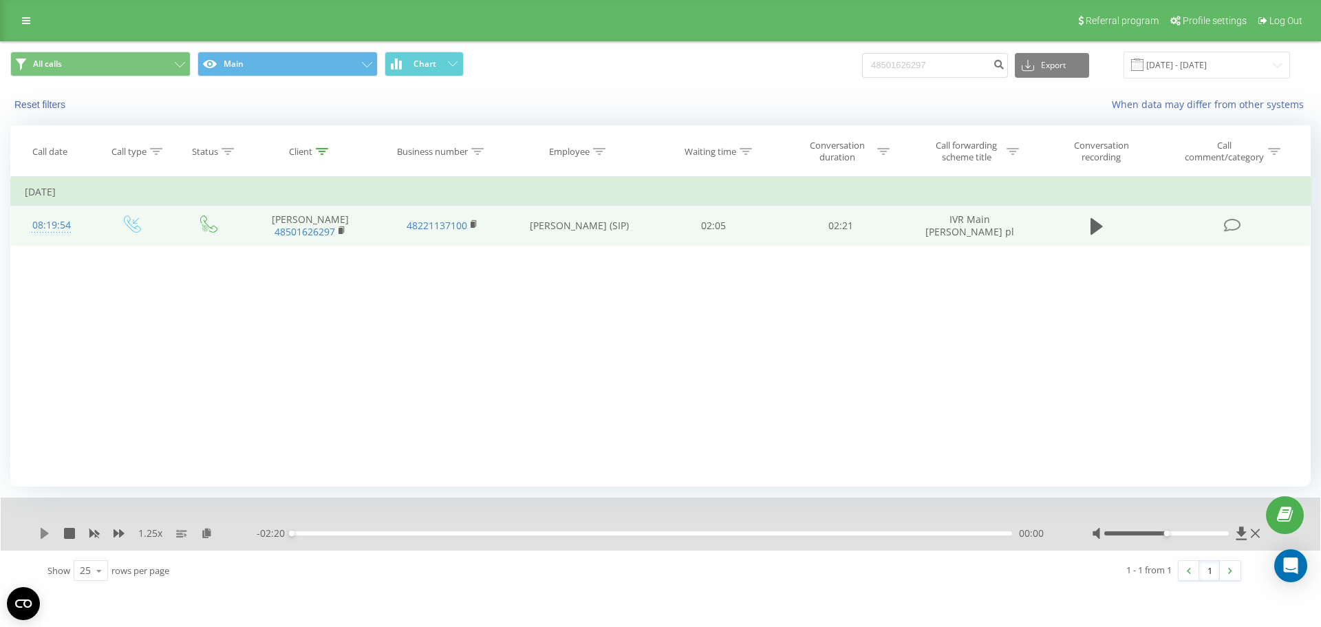
click at [48, 532] on icon at bounding box center [44, 533] width 11 height 11
drag, startPoint x: 1167, startPoint y: 533, endPoint x: 1229, endPoint y: 536, distance: 61.3
click at [1229, 536] on div "Accessibility label" at bounding box center [1229, 533] width 6 height 6
click at [120, 537] on icon at bounding box center [119, 533] width 11 height 8
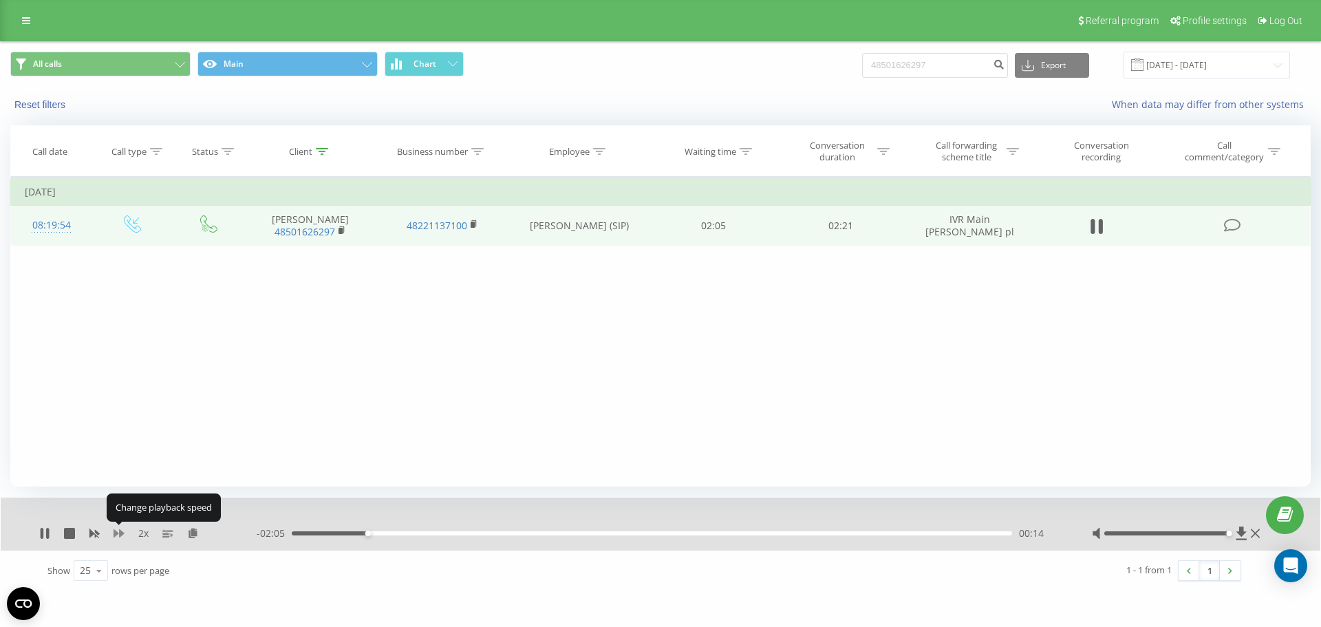
click at [120, 537] on icon at bounding box center [119, 533] width 11 height 8
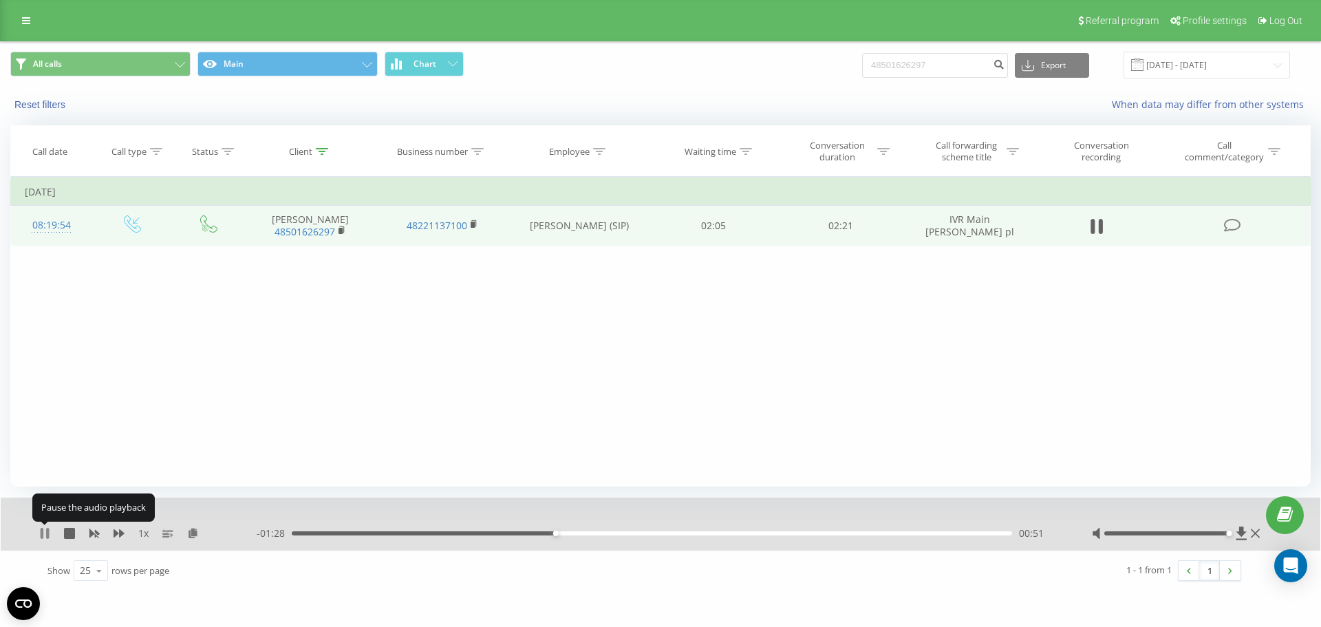
click at [43, 532] on icon at bounding box center [42, 533] width 3 height 11
click at [47, 521] on div "1 x - 01:28 00:51 00:51" at bounding box center [660, 523] width 1319 height 53
click at [45, 528] on icon at bounding box center [44, 533] width 11 height 11
click at [899, 68] on input "48501626297" at bounding box center [935, 65] width 146 height 25
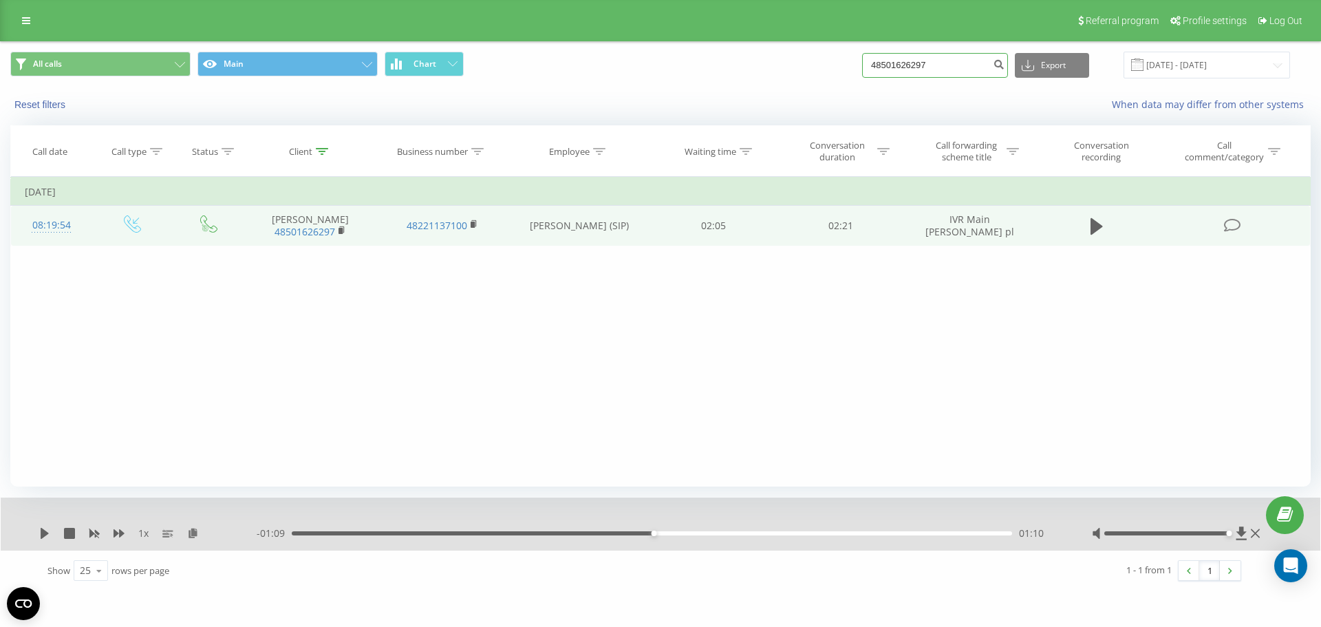
paste input "603713572"
type input "48603713572"
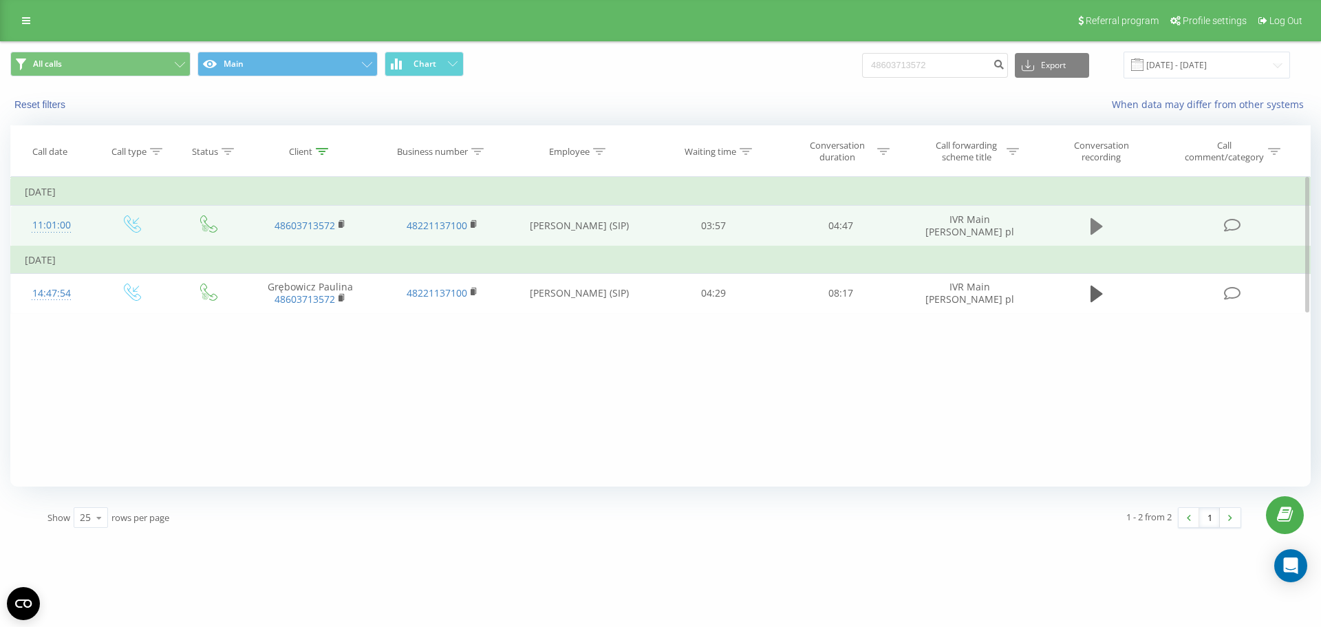
click at [1097, 227] on icon at bounding box center [1096, 226] width 12 height 17
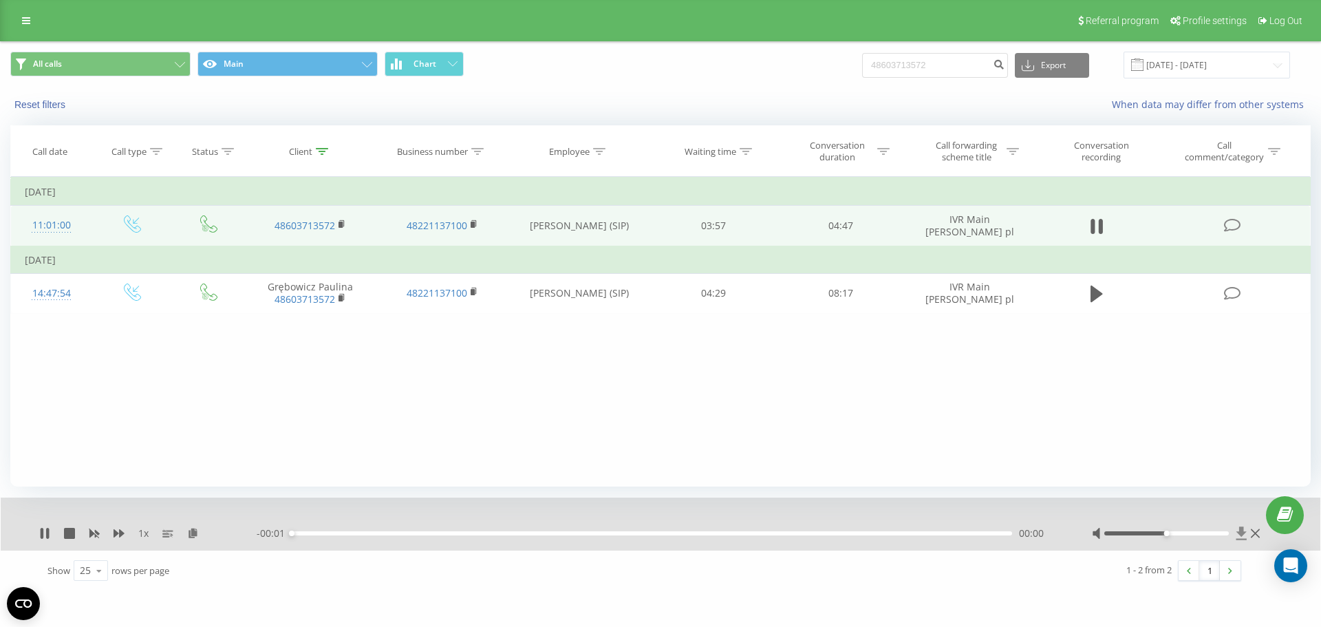
click at [1244, 532] on icon at bounding box center [1241, 532] width 10 height 13
click at [142, 366] on div "Filter by condition Equal Enter value Cancel OK Filter by condition Equal Enter…" at bounding box center [660, 332] width 1300 height 310
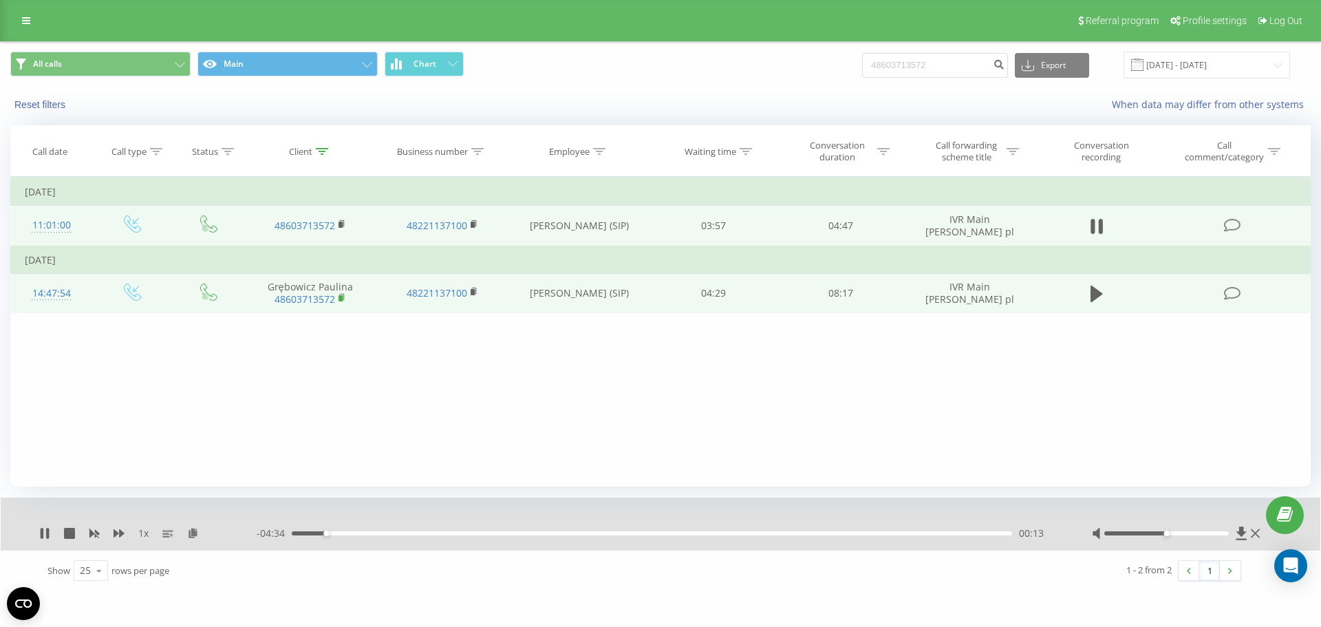
click at [343, 296] on icon at bounding box center [341, 297] width 5 height 6
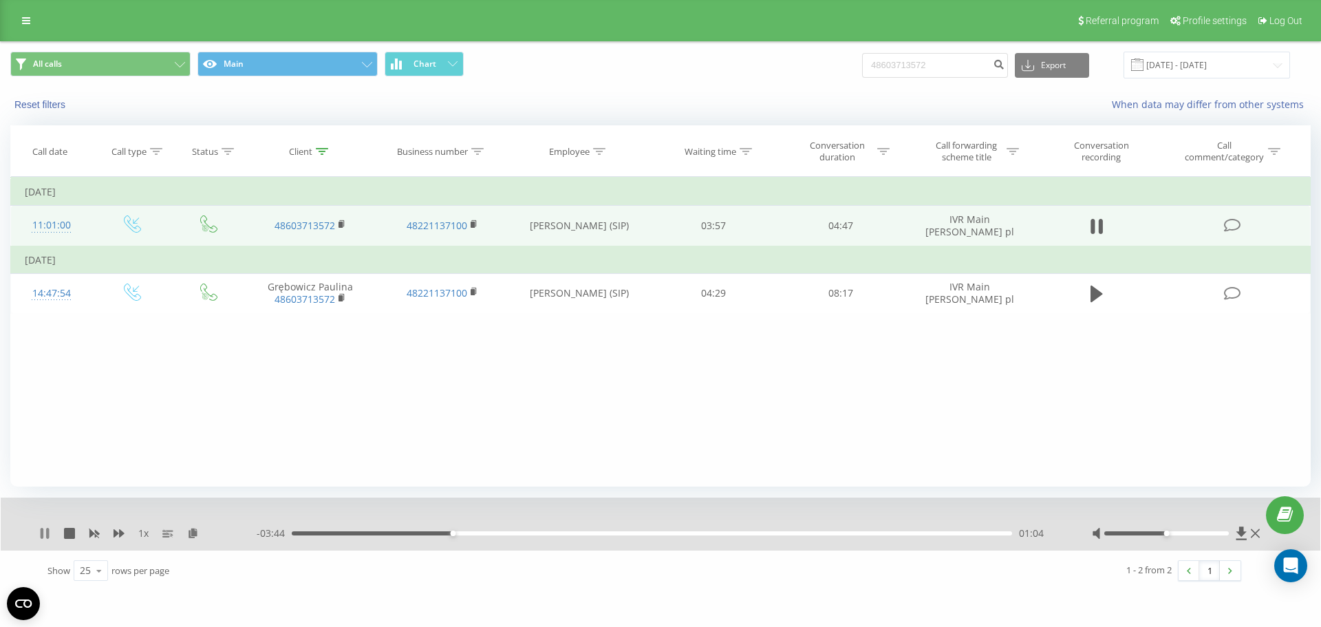
click at [45, 532] on icon at bounding box center [44, 533] width 11 height 11
click at [43, 532] on icon at bounding box center [45, 533] width 8 height 11
